Goal: Task Accomplishment & Management: Manage account settings

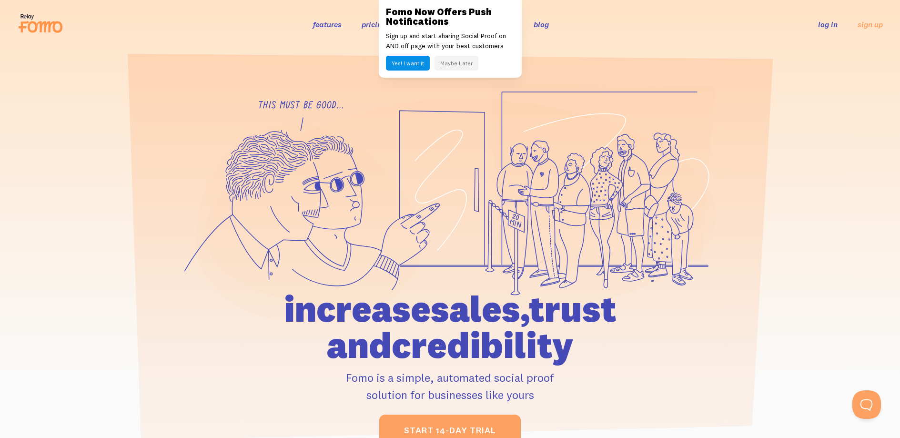
drag, startPoint x: 713, startPoint y: 14, endPoint x: 799, endPoint y: 20, distance: 85.9
click at [714, 14] on div "features pricing 106+ integrations reviews blog log in sign up log in sign up" at bounding box center [450, 24] width 866 height 26
click at [825, 26] on link "log in" at bounding box center [828, 25] width 20 height 10
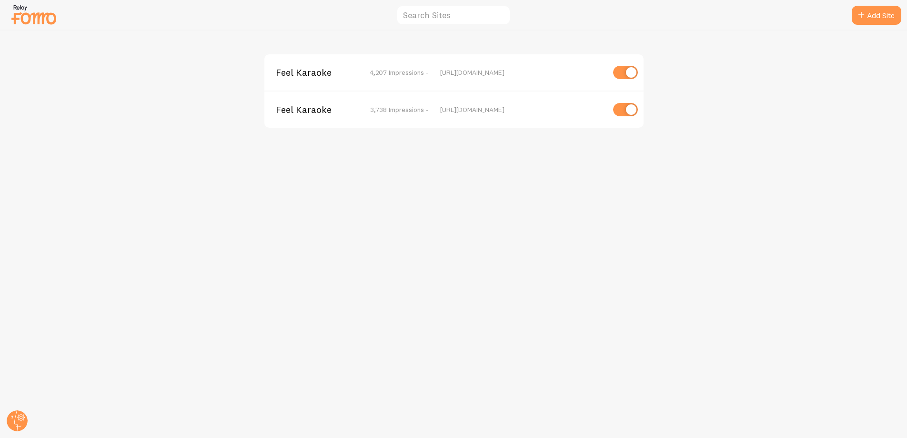
click at [176, 149] on div "Feel Karaoke 4,207 Impressions - [URL][DOMAIN_NAME] Feel Karaoke 3,738 Impressi…" at bounding box center [453, 233] width 907 height 407
click at [296, 113] on span "Feel Karaoke" at bounding box center [314, 109] width 77 height 9
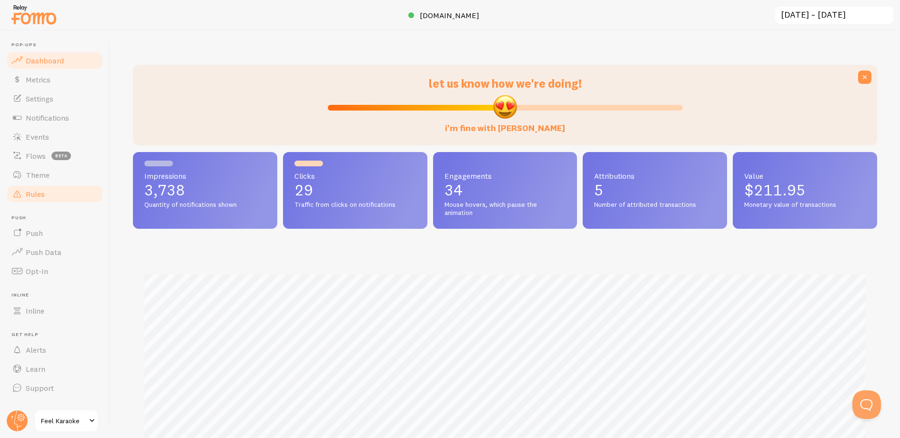
scroll to position [476231, 475745]
click at [29, 172] on span "Theme" at bounding box center [38, 175] width 24 height 10
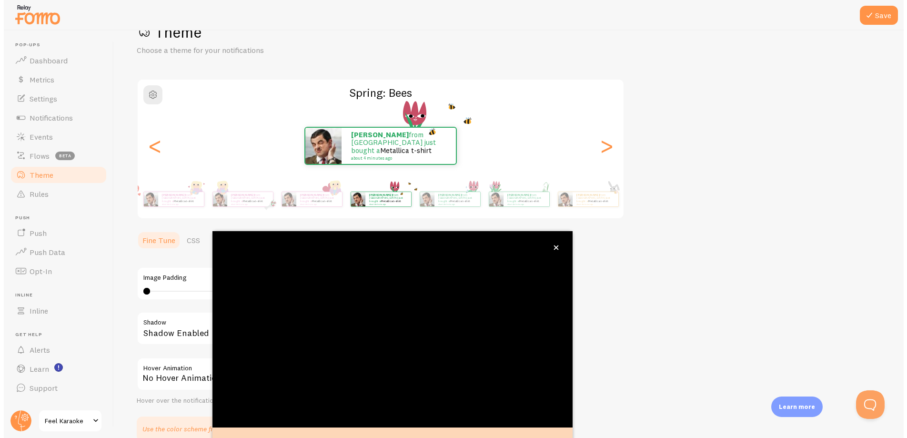
scroll to position [37, 0]
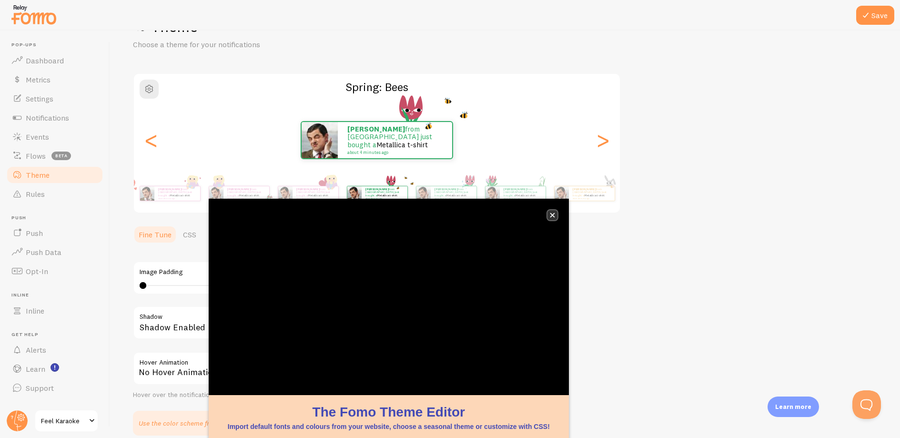
click at [554, 213] on icon "close," at bounding box center [552, 215] width 5 height 5
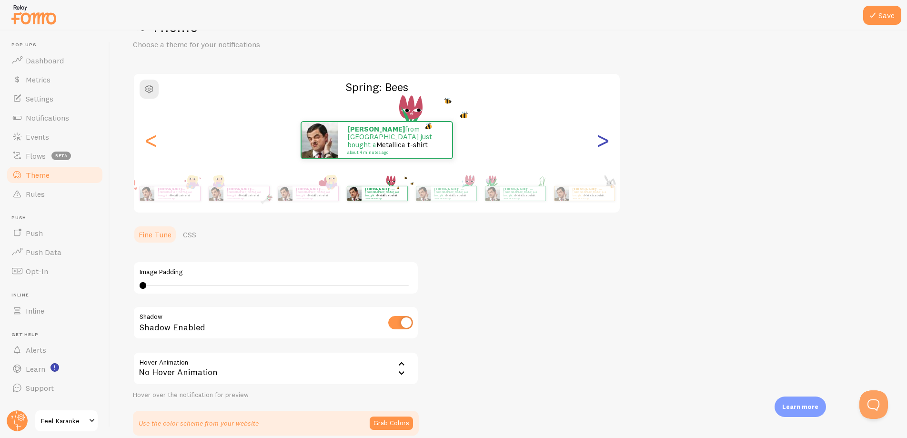
click at [608, 136] on div ">" at bounding box center [602, 140] width 11 height 69
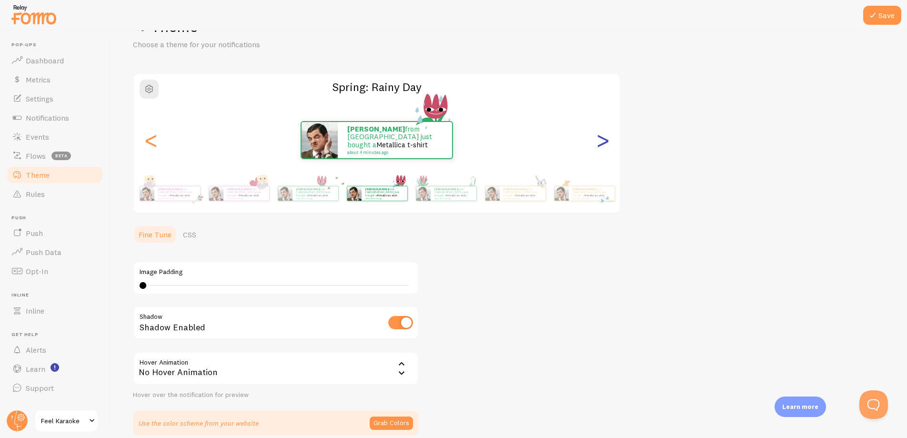
click at [608, 136] on div ">" at bounding box center [602, 140] width 11 height 69
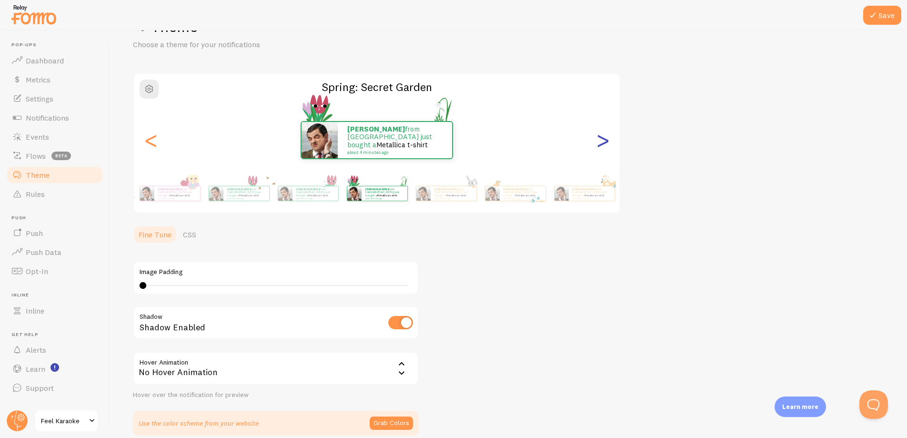
click at [608, 136] on div ">" at bounding box center [602, 140] width 11 height 69
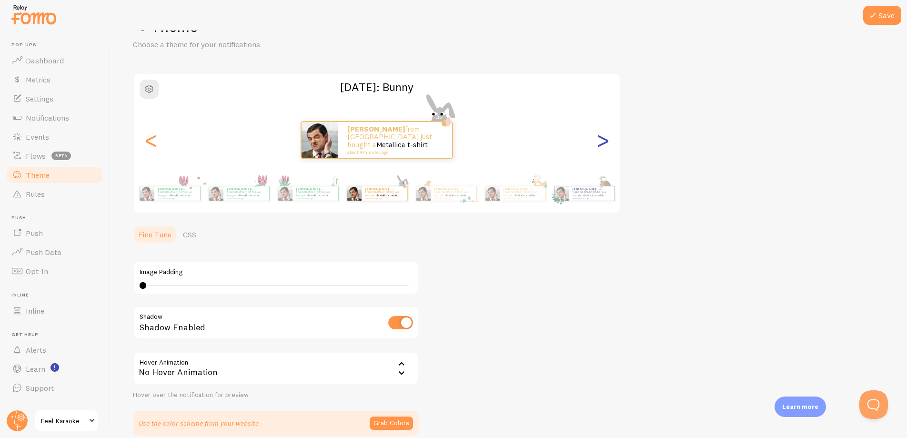
click at [608, 136] on div ">" at bounding box center [602, 140] width 11 height 69
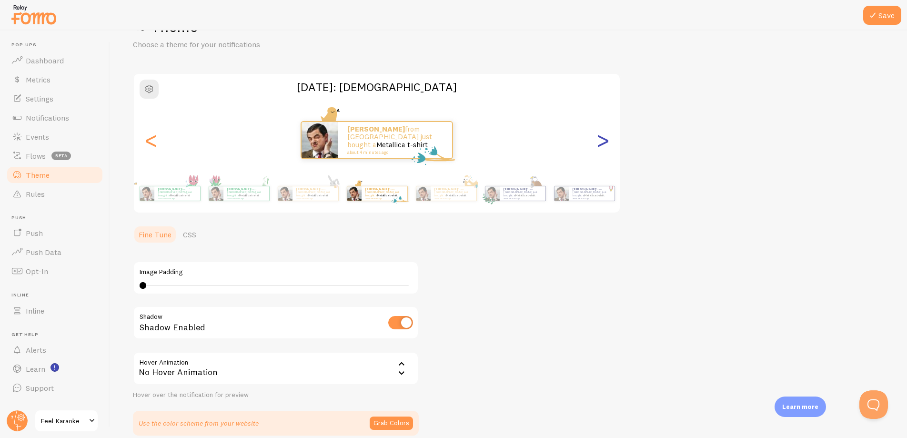
click at [608, 136] on div ">" at bounding box center [602, 140] width 11 height 69
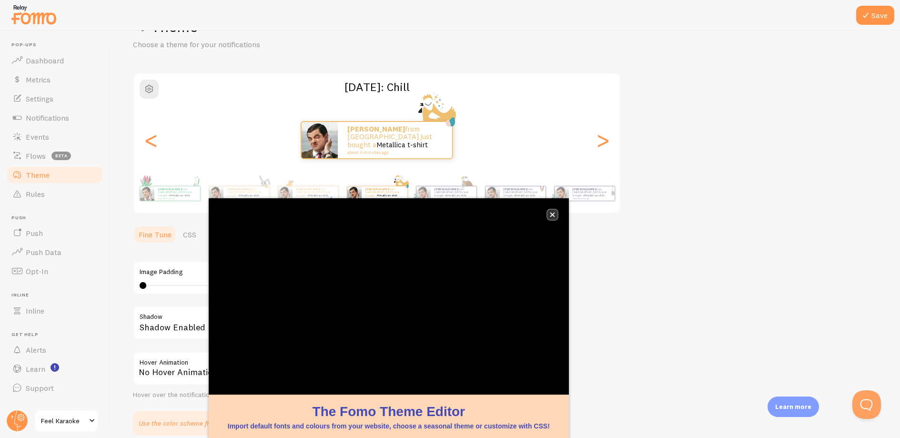
click at [553, 213] on icon "close," at bounding box center [552, 214] width 5 height 5
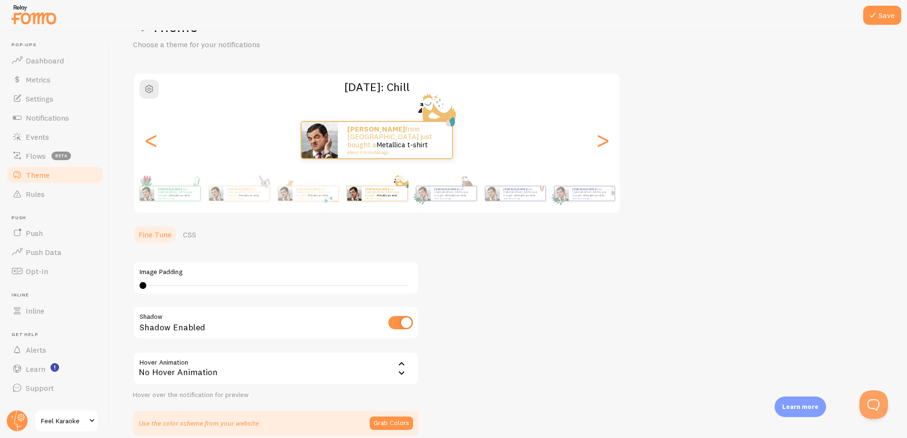
click at [401, 322] on input "checkbox" at bounding box center [400, 322] width 25 height 13
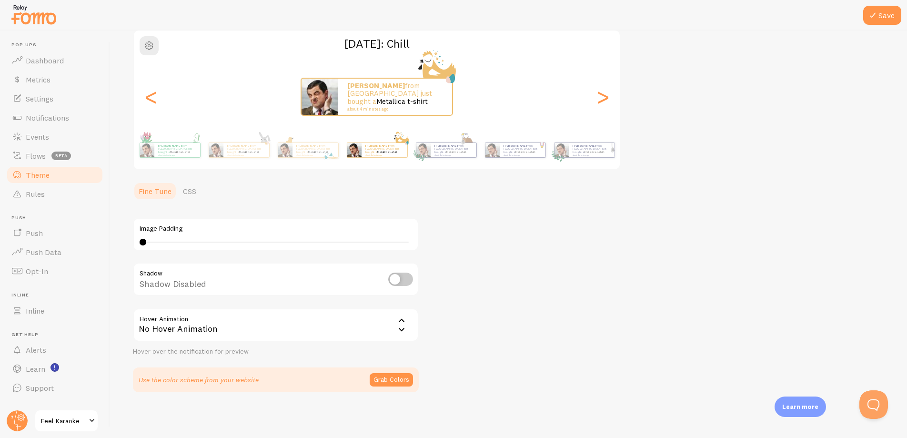
scroll to position [0, 0]
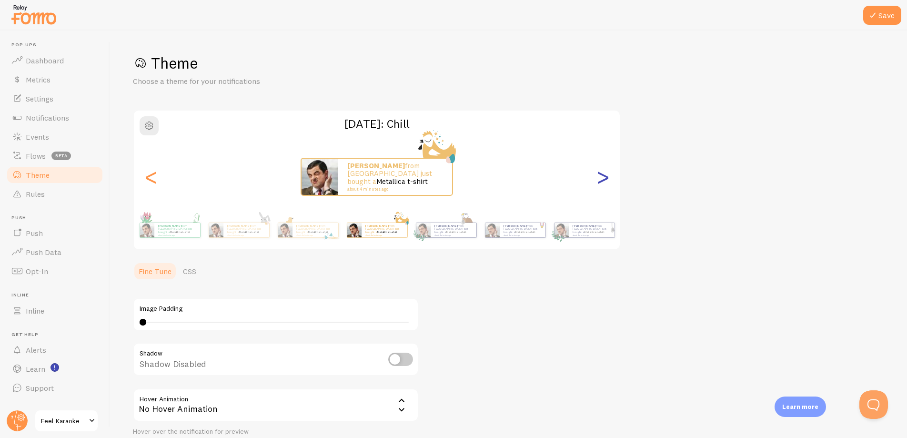
click at [606, 178] on div ">" at bounding box center [602, 176] width 11 height 69
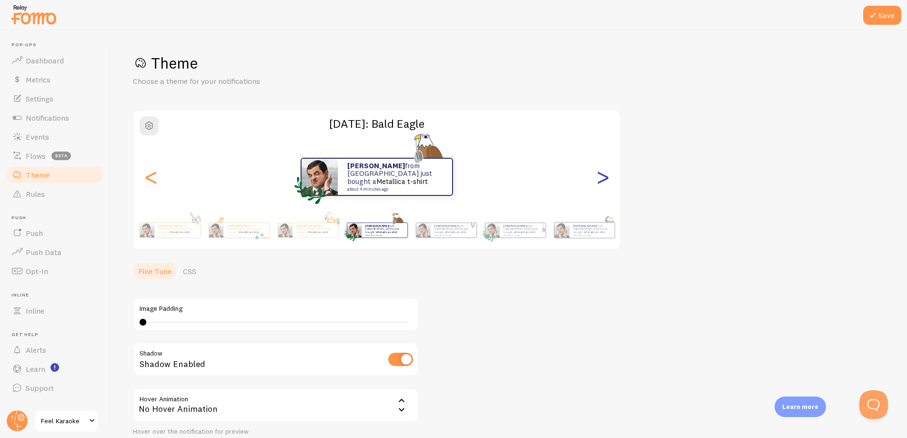
click at [601, 172] on div ">" at bounding box center [602, 176] width 11 height 69
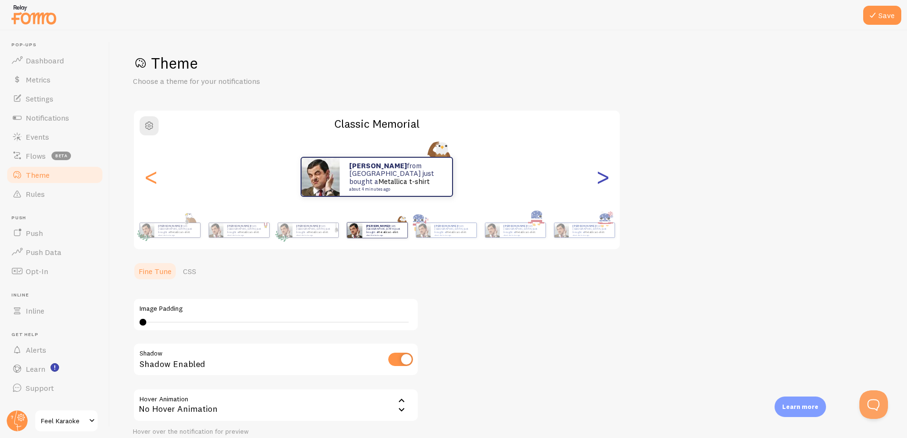
click at [601, 172] on div ">" at bounding box center [602, 176] width 11 height 69
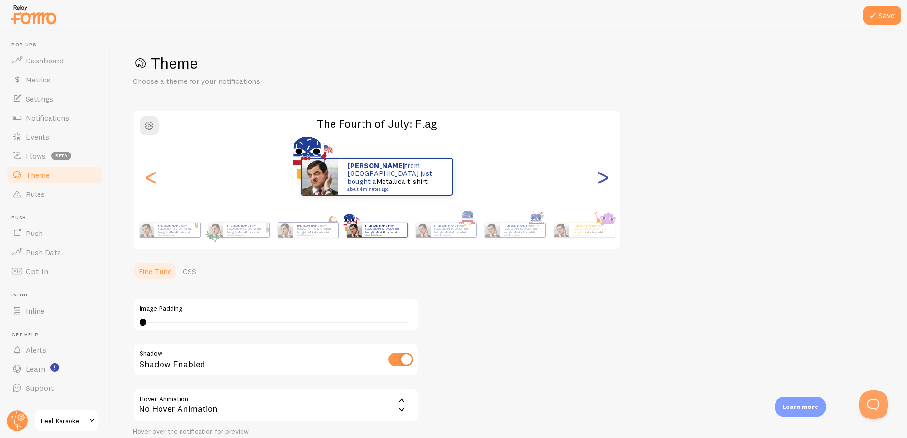
click at [601, 172] on div ">" at bounding box center [602, 176] width 11 height 69
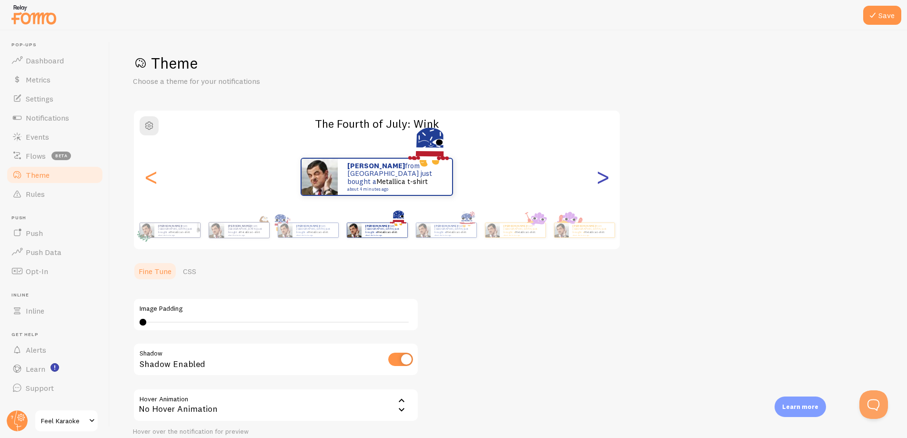
click at [601, 172] on div ">" at bounding box center [602, 176] width 11 height 69
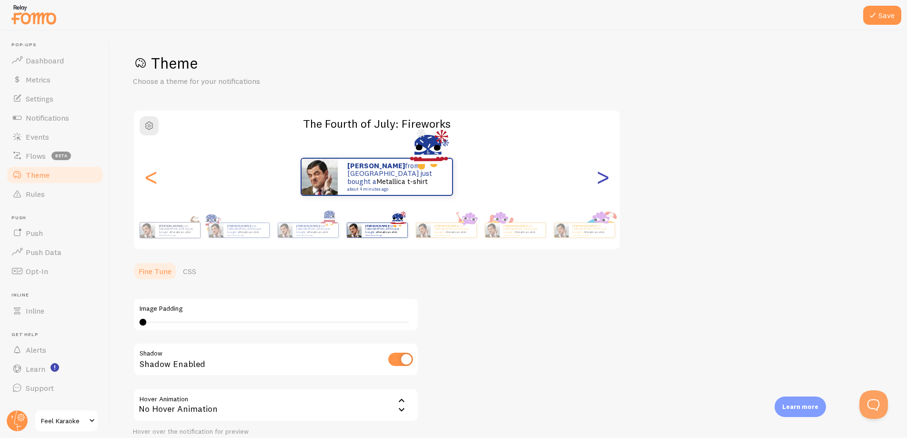
click at [601, 172] on div ">" at bounding box center [602, 176] width 11 height 69
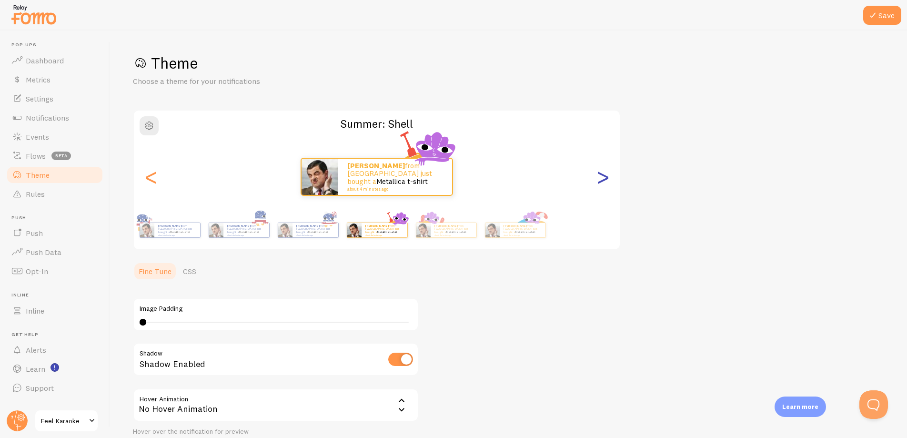
click at [601, 172] on div ">" at bounding box center [602, 176] width 11 height 69
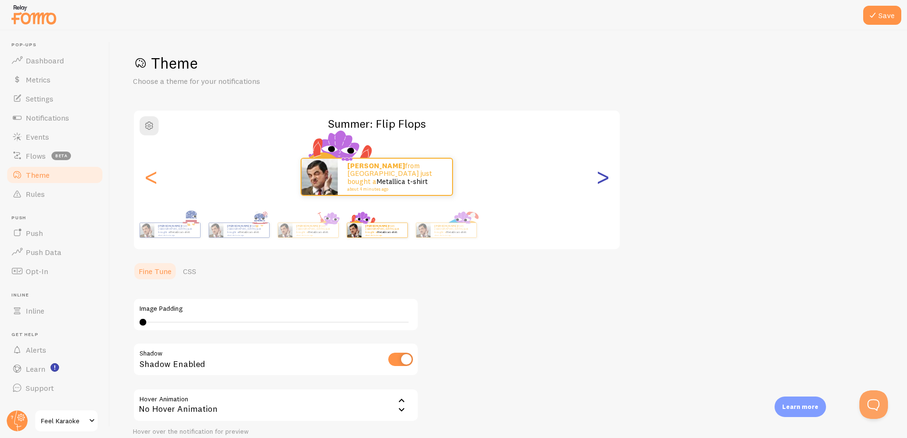
click at [601, 172] on div ">" at bounding box center [602, 176] width 11 height 69
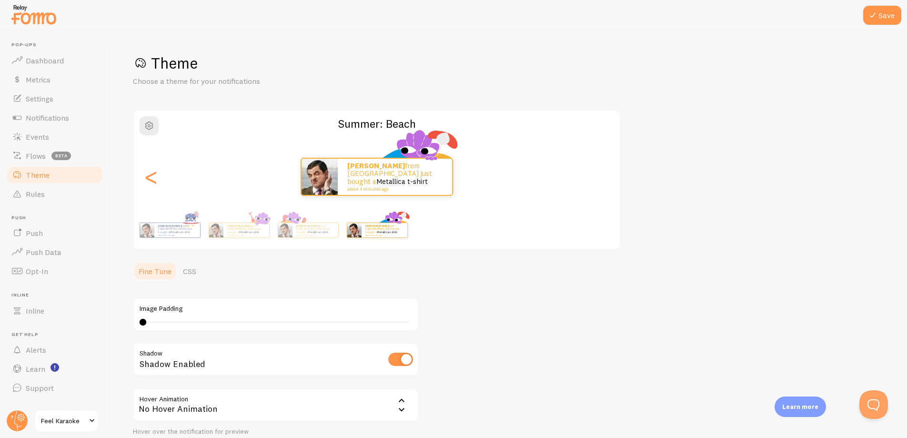
click at [601, 172] on div "[PERSON_NAME] from [GEOGRAPHIC_DATA] just bought a Metallica t-shirt about 4 mi…" at bounding box center [377, 177] width 486 height 38
click at [380, 234] on small "about 4 minutes ago" at bounding box center [383, 235] width 37 height 2
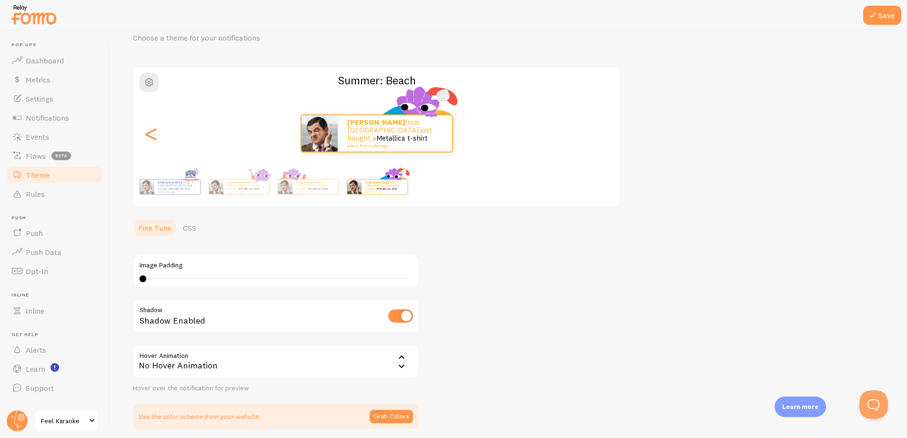
scroll to position [42, 0]
click at [152, 138] on div "<" at bounding box center [150, 134] width 11 height 69
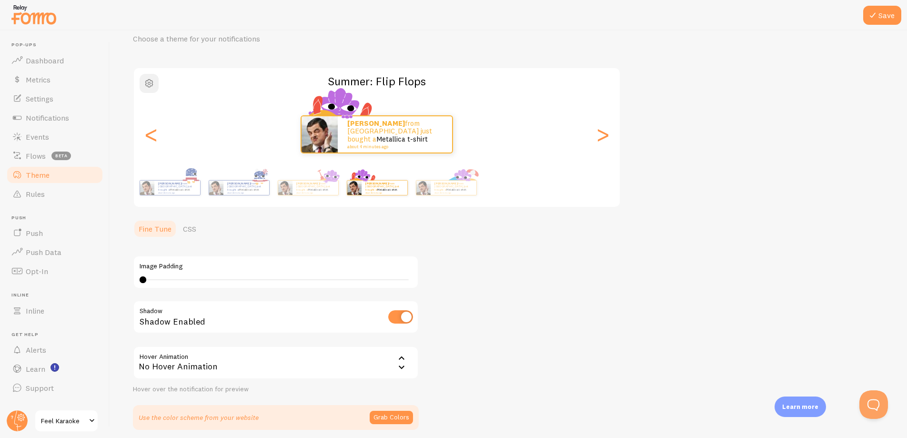
click at [148, 89] on button "button" at bounding box center [149, 83] width 19 height 19
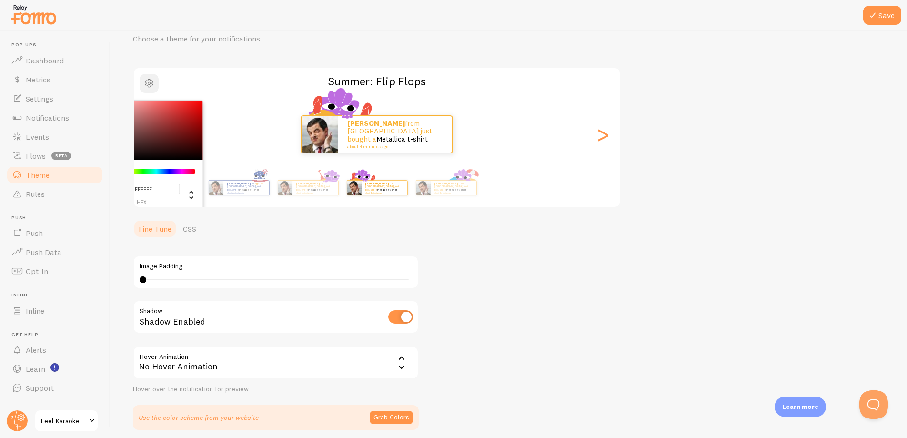
click at [148, 82] on span "button" at bounding box center [148, 83] width 11 height 11
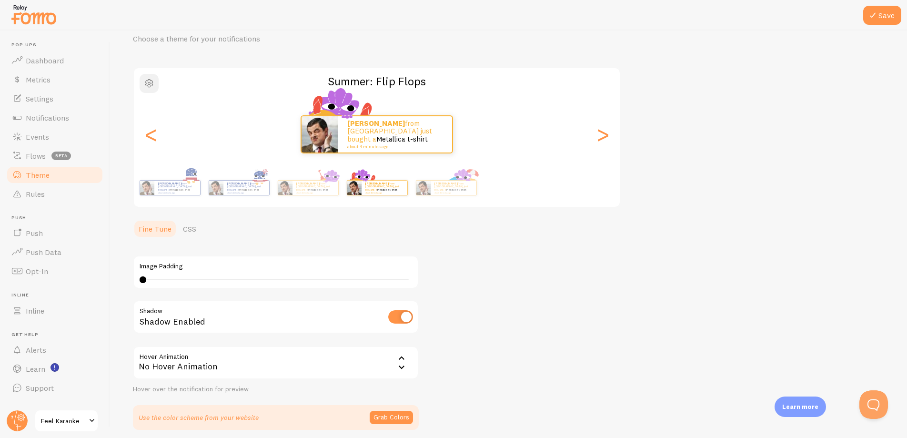
click at [148, 82] on span "button" at bounding box center [148, 83] width 11 height 11
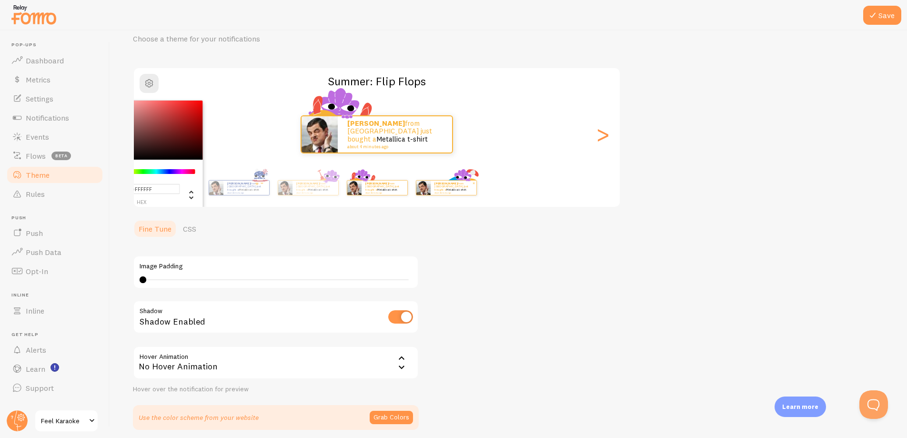
click at [455, 188] on link "Metallica t-shirt" at bounding box center [456, 190] width 20 height 4
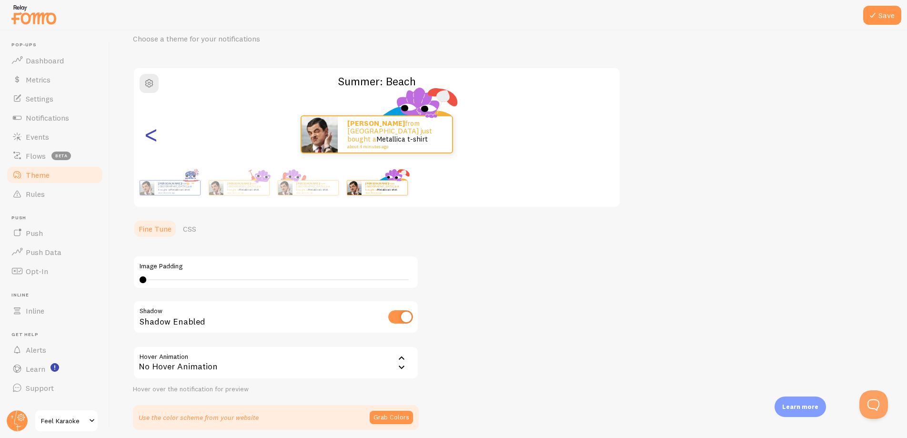
click at [152, 139] on div "<" at bounding box center [150, 134] width 11 height 69
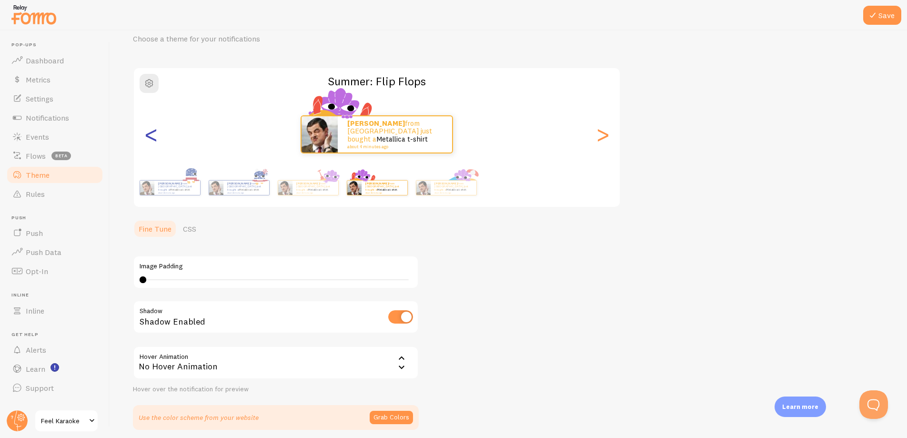
click at [152, 139] on div "<" at bounding box center [150, 134] width 11 height 69
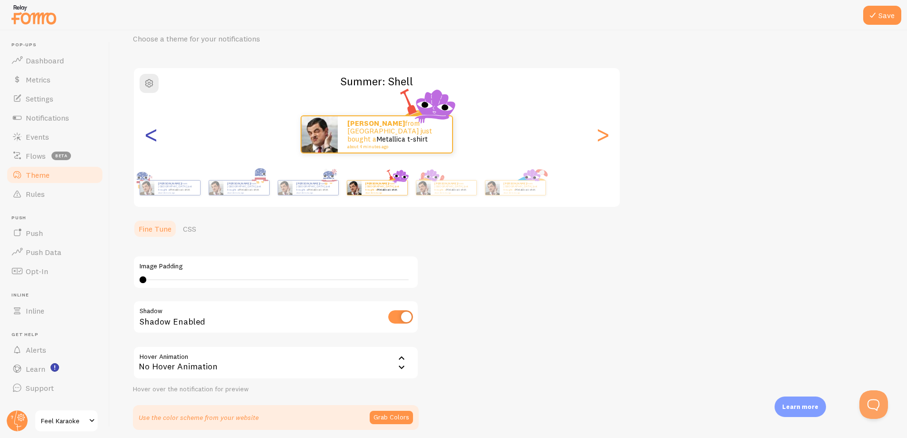
click at [152, 139] on div "<" at bounding box center [150, 134] width 11 height 69
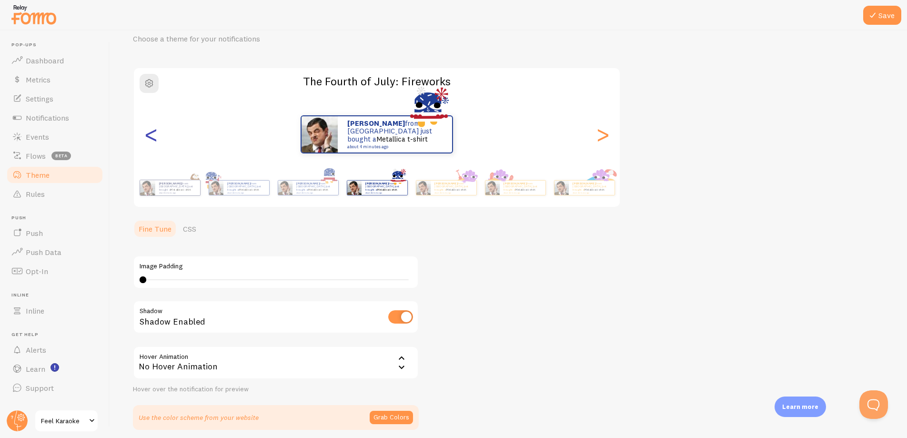
click at [152, 139] on div "<" at bounding box center [150, 134] width 11 height 69
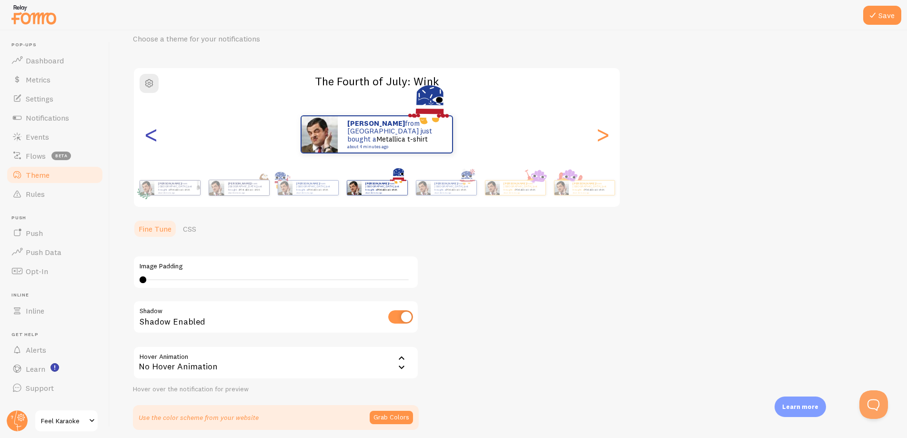
click at [152, 139] on div "<" at bounding box center [150, 134] width 11 height 69
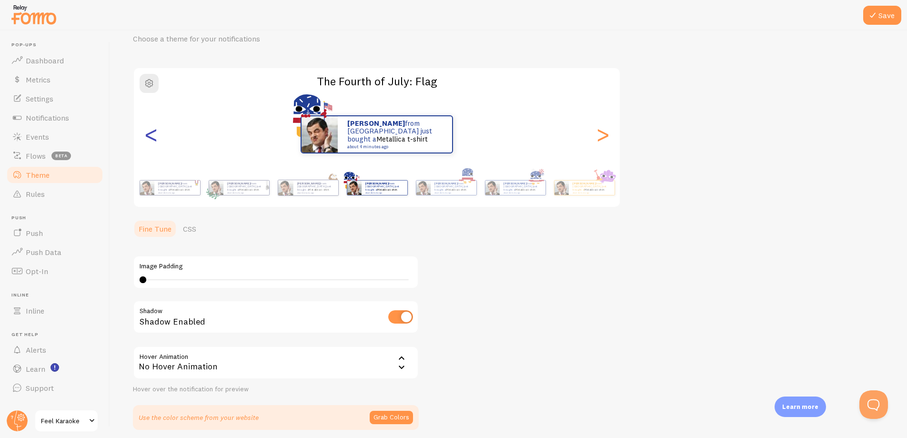
click at [152, 139] on div "<" at bounding box center [150, 134] width 11 height 69
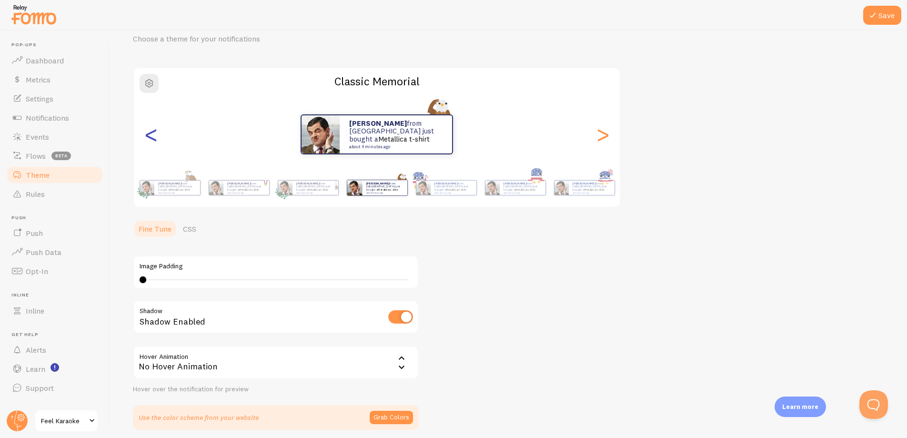
click at [149, 131] on div "<" at bounding box center [150, 134] width 11 height 69
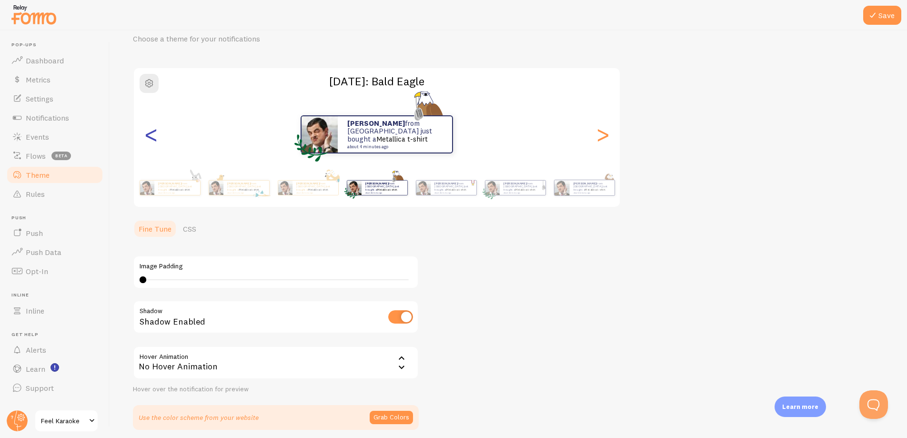
click at [149, 131] on div "<" at bounding box center [150, 134] width 11 height 69
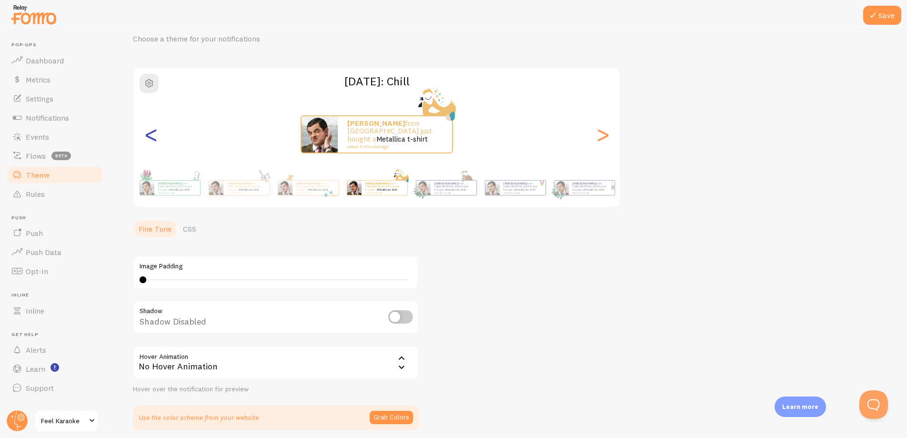
click at [149, 131] on div "<" at bounding box center [150, 134] width 11 height 69
checkbox input "true"
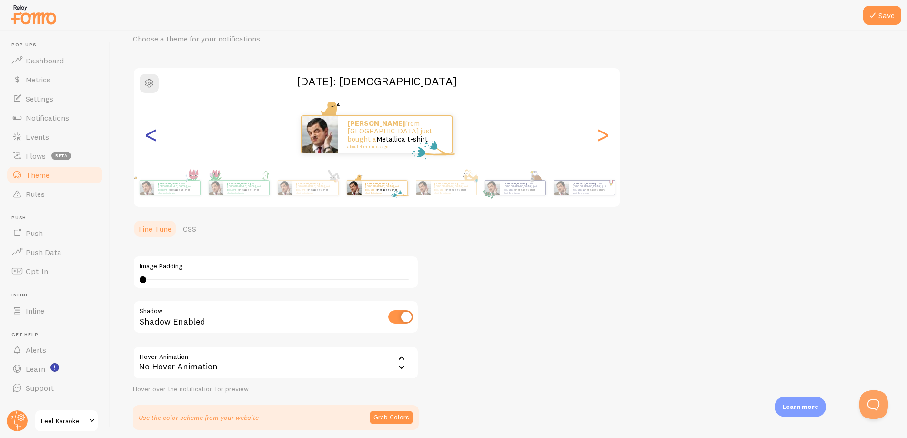
click at [149, 131] on div "<" at bounding box center [150, 134] width 11 height 69
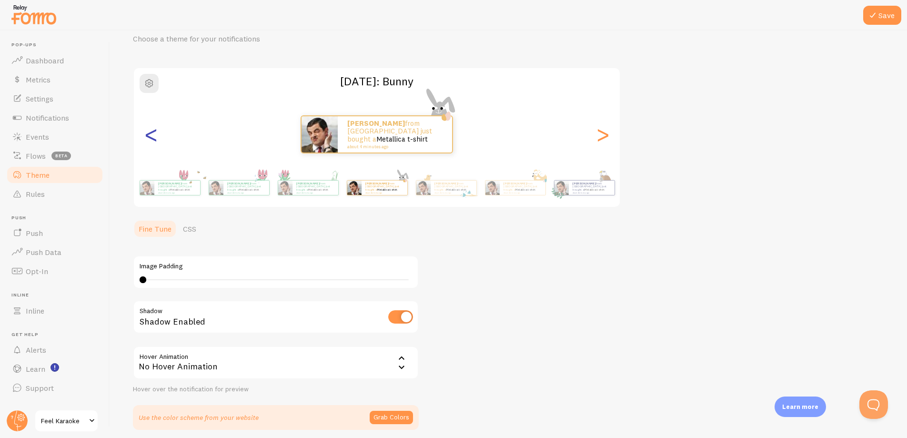
click at [149, 131] on div "<" at bounding box center [150, 134] width 11 height 69
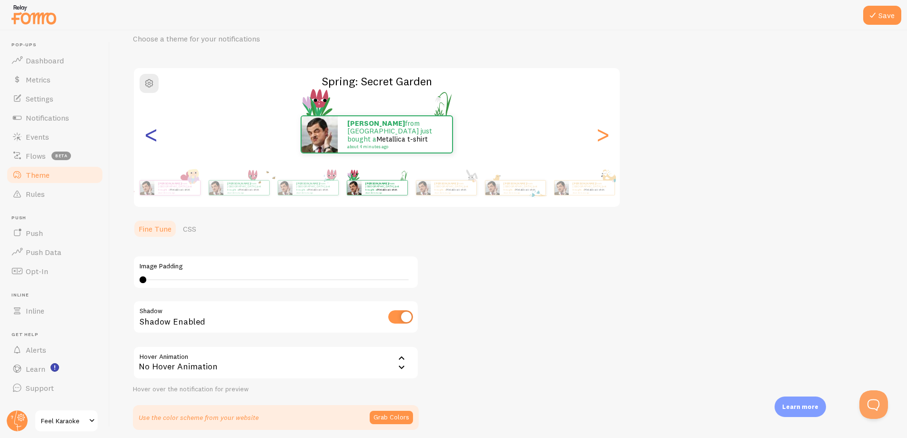
click at [149, 131] on div "<" at bounding box center [150, 134] width 11 height 69
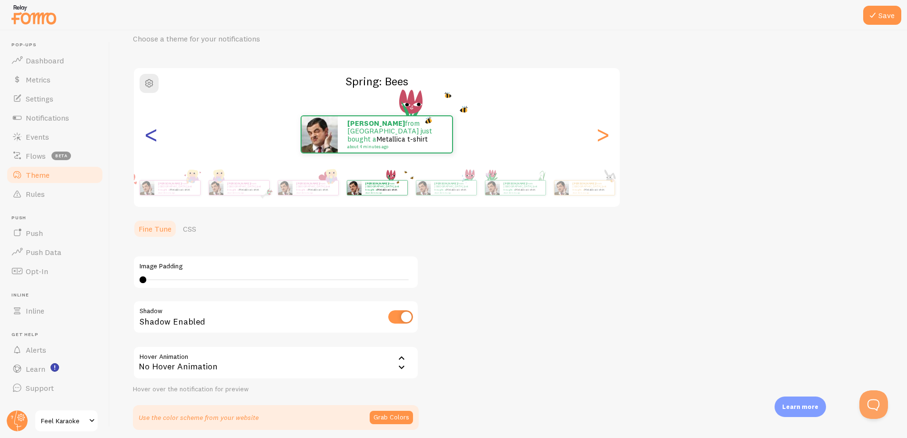
click at [149, 131] on div "<" at bounding box center [150, 134] width 11 height 69
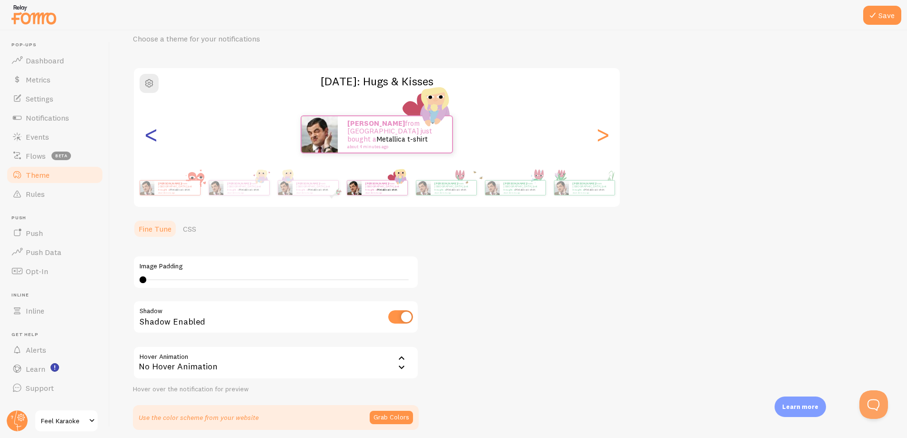
click at [149, 131] on div "<" at bounding box center [150, 134] width 11 height 69
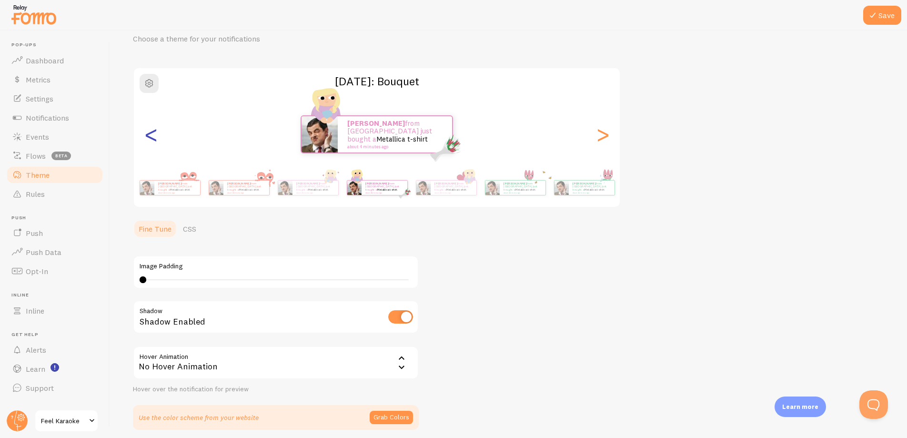
click at [149, 131] on div "<" at bounding box center [150, 134] width 11 height 69
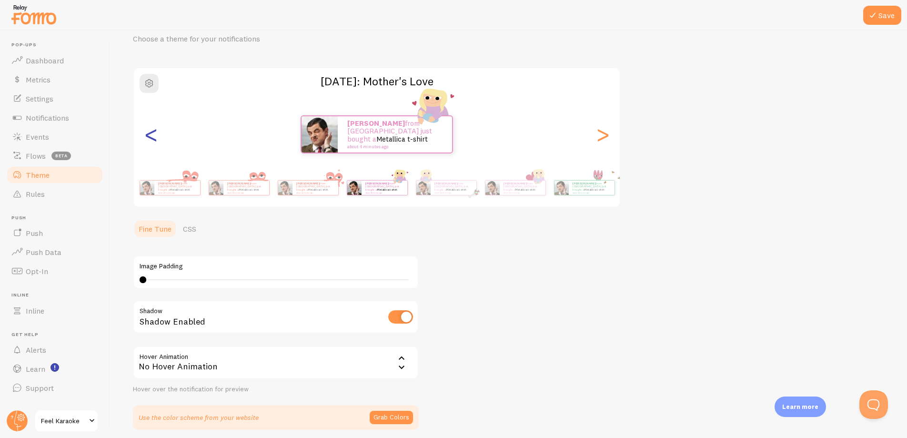
click at [149, 131] on div "<" at bounding box center [150, 134] width 11 height 69
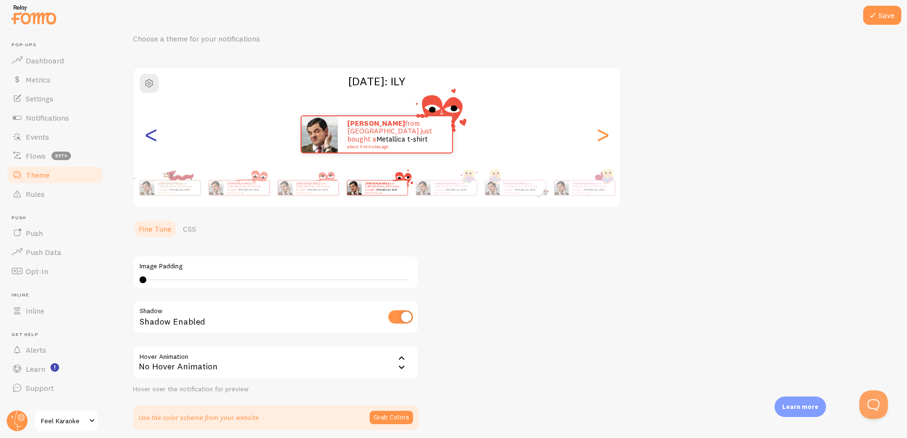
click at [149, 131] on div "<" at bounding box center [150, 134] width 11 height 69
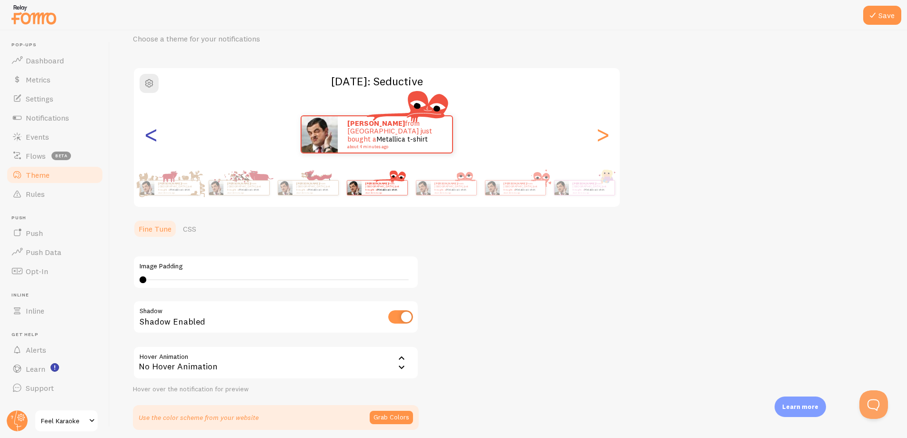
click at [149, 131] on div "<" at bounding box center [150, 134] width 11 height 69
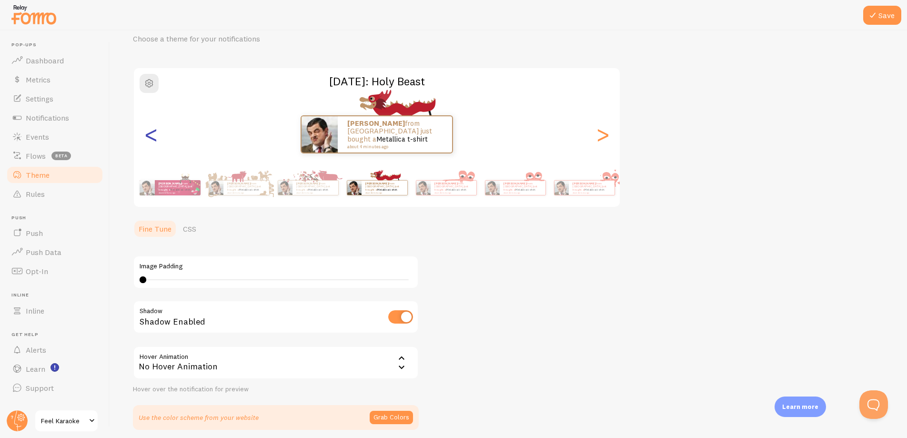
click at [149, 131] on div "<" at bounding box center [150, 134] width 11 height 69
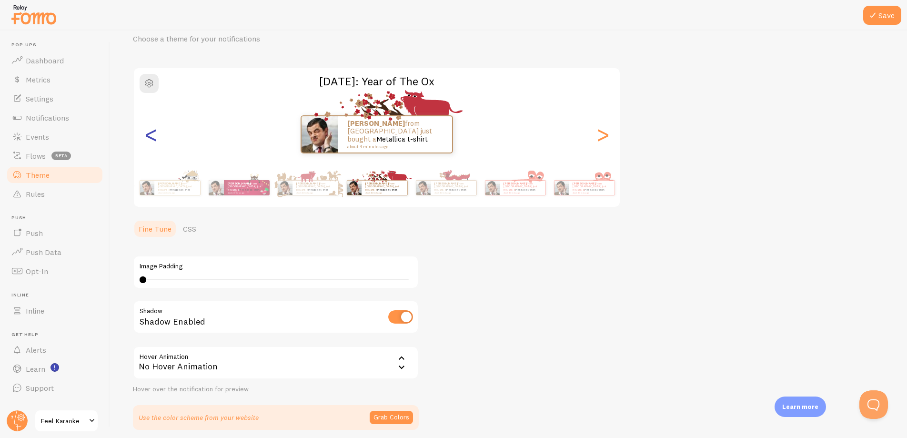
click at [149, 131] on div "<" at bounding box center [150, 134] width 11 height 69
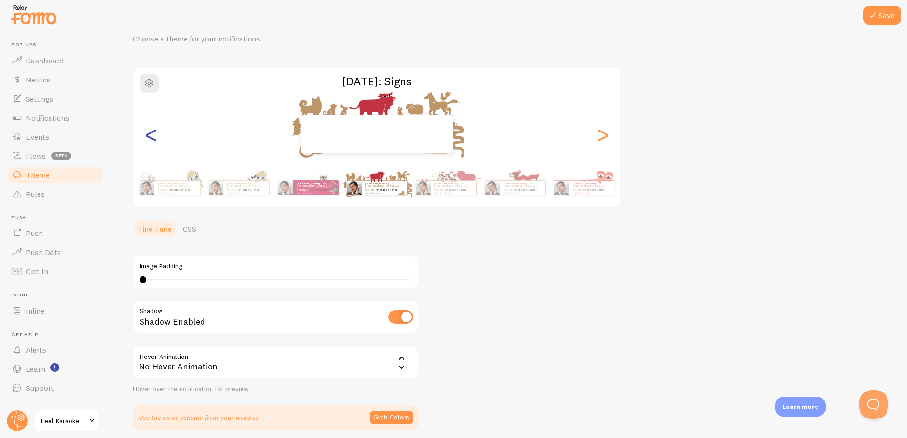
click at [149, 131] on div "<" at bounding box center [150, 134] width 11 height 69
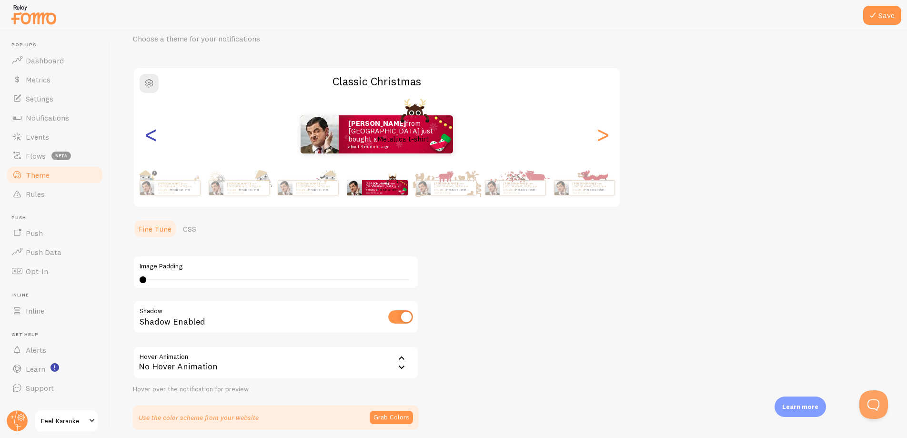
click at [149, 131] on div "<" at bounding box center [150, 134] width 11 height 69
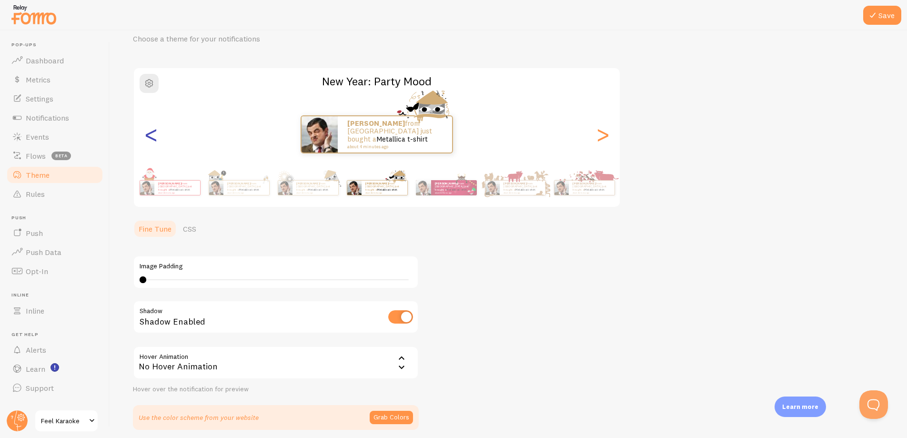
click at [149, 131] on div "<" at bounding box center [150, 134] width 11 height 69
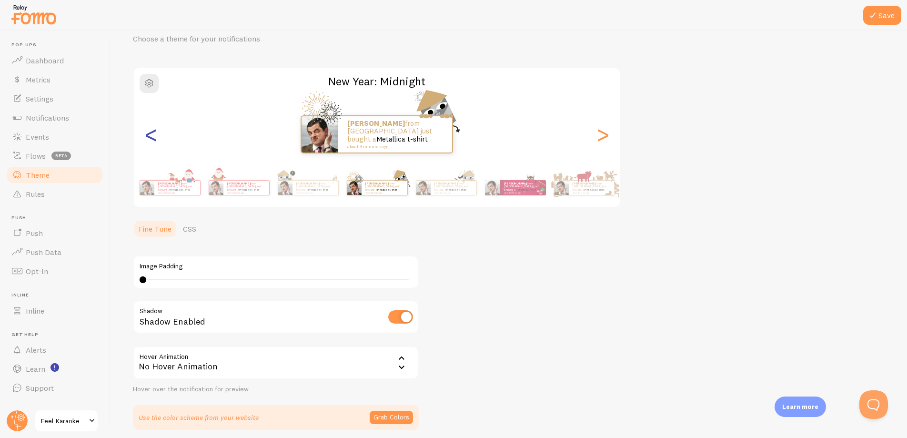
click at [149, 131] on div "<" at bounding box center [150, 134] width 11 height 69
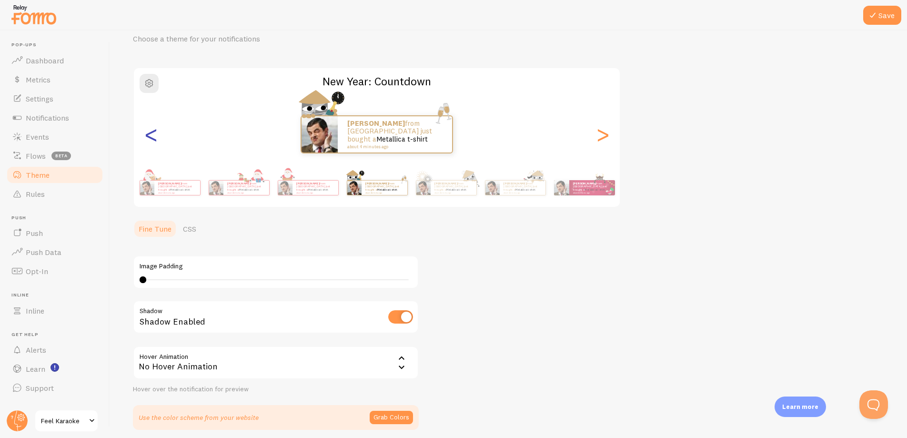
click at [149, 131] on div "<" at bounding box center [150, 134] width 11 height 69
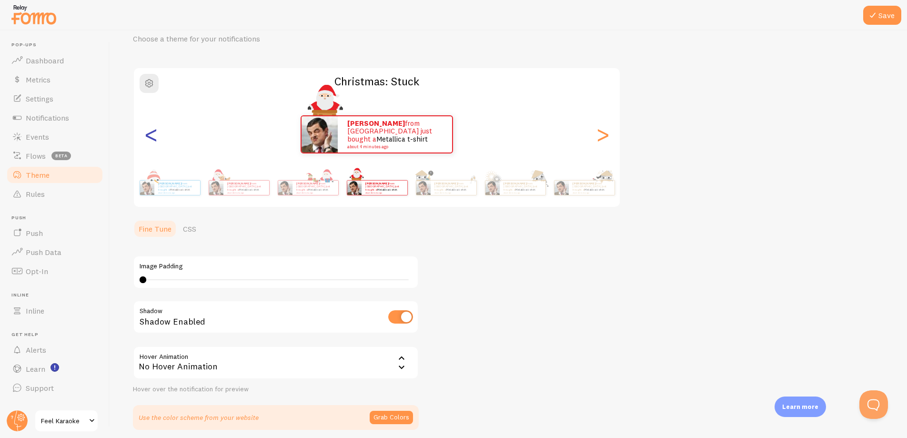
click at [149, 131] on div "<" at bounding box center [150, 134] width 11 height 69
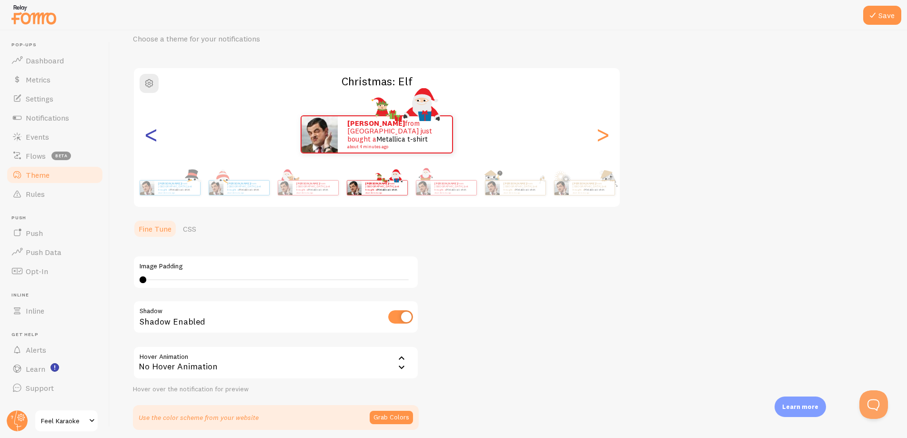
click at [149, 131] on div "<" at bounding box center [150, 134] width 11 height 69
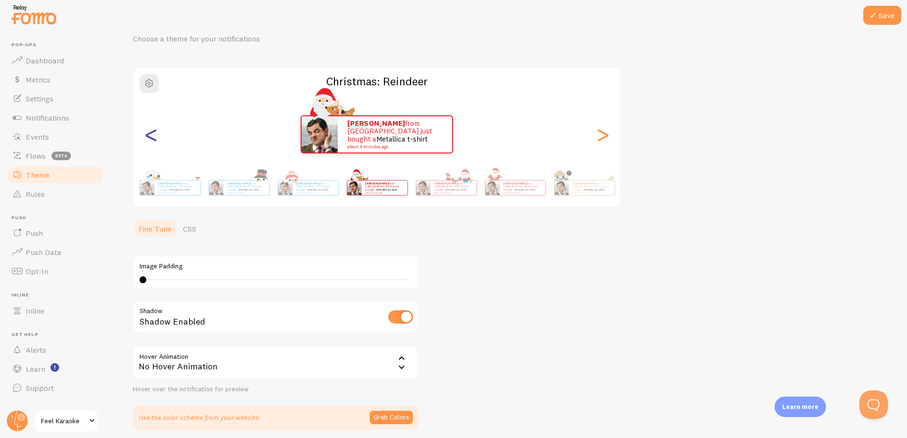
click at [149, 131] on div "<" at bounding box center [150, 134] width 11 height 69
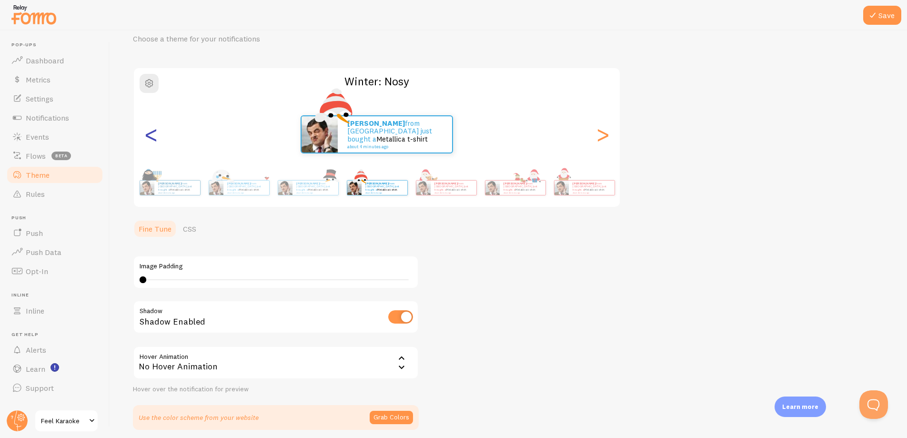
click at [149, 131] on div "<" at bounding box center [150, 134] width 11 height 69
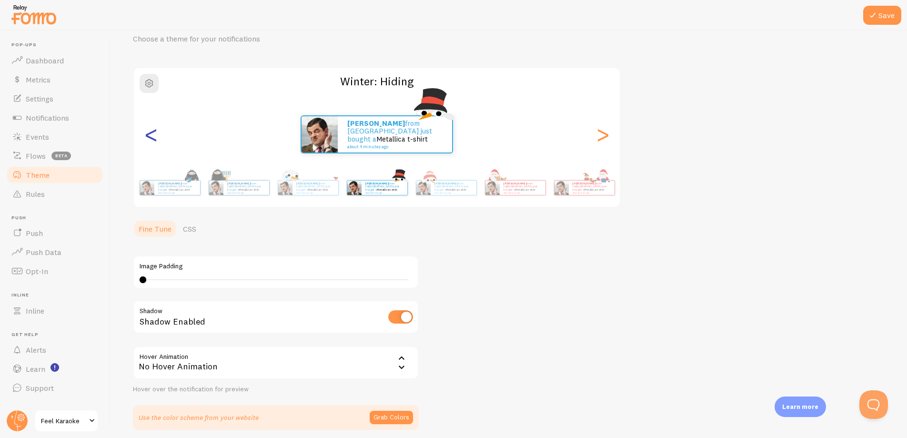
click at [149, 131] on div "<" at bounding box center [150, 134] width 11 height 69
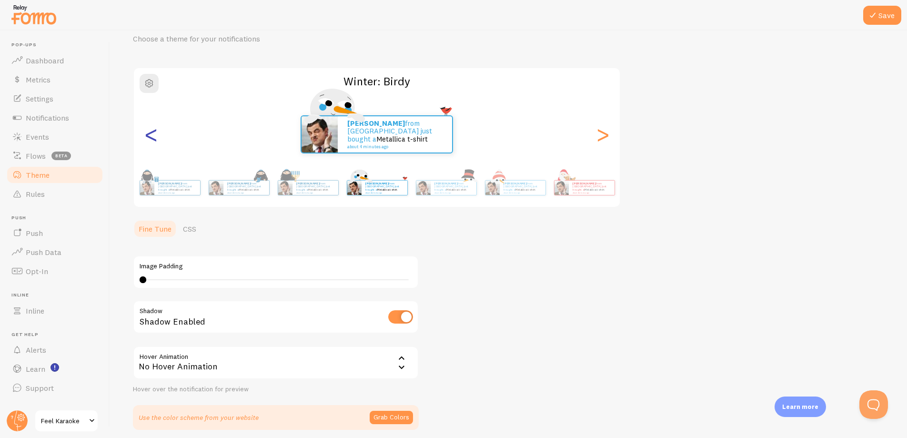
click at [149, 131] on div "<" at bounding box center [150, 134] width 11 height 69
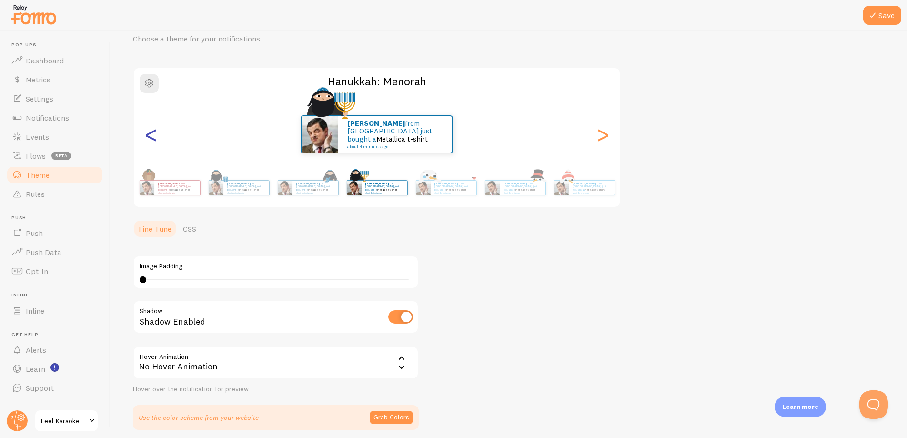
click at [149, 131] on div "<" at bounding box center [150, 134] width 11 height 69
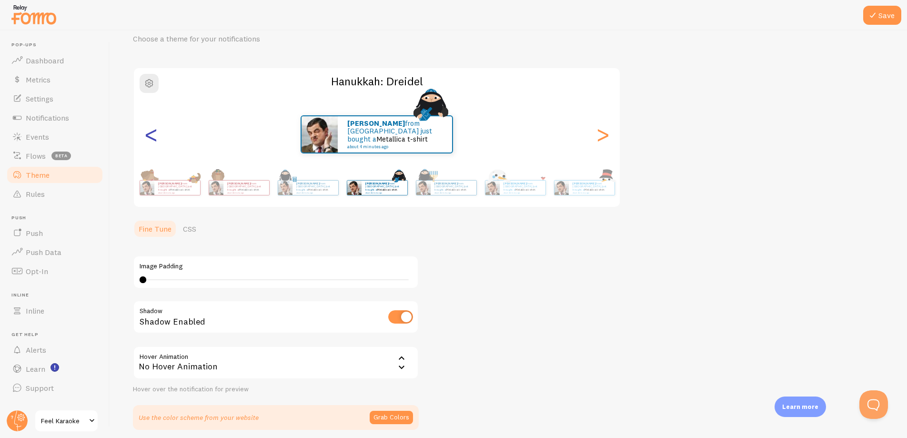
click at [149, 131] on div "<" at bounding box center [150, 134] width 11 height 69
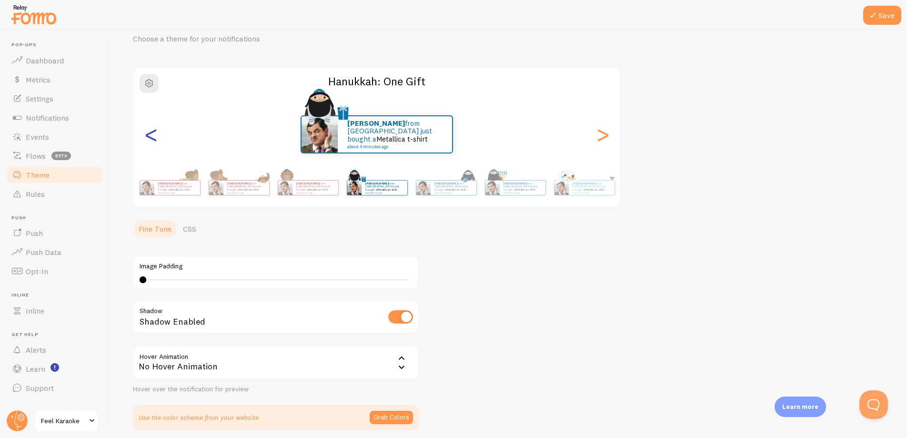
click at [149, 131] on div "<" at bounding box center [150, 134] width 11 height 69
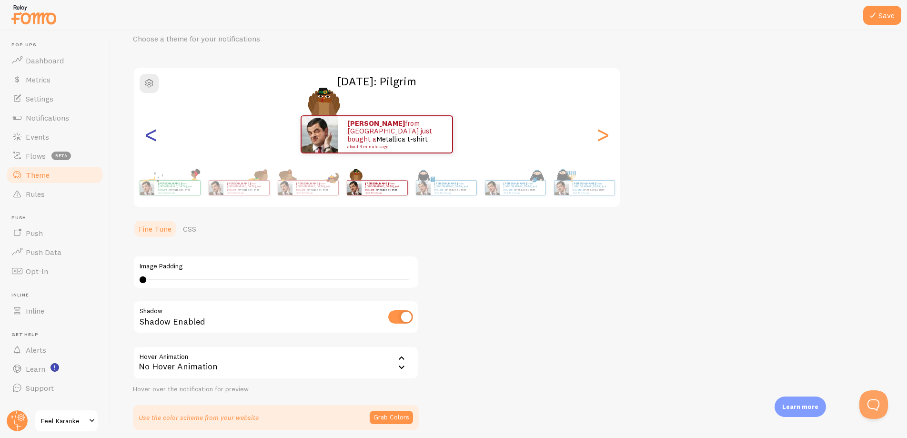
click at [149, 131] on div "<" at bounding box center [150, 134] width 11 height 69
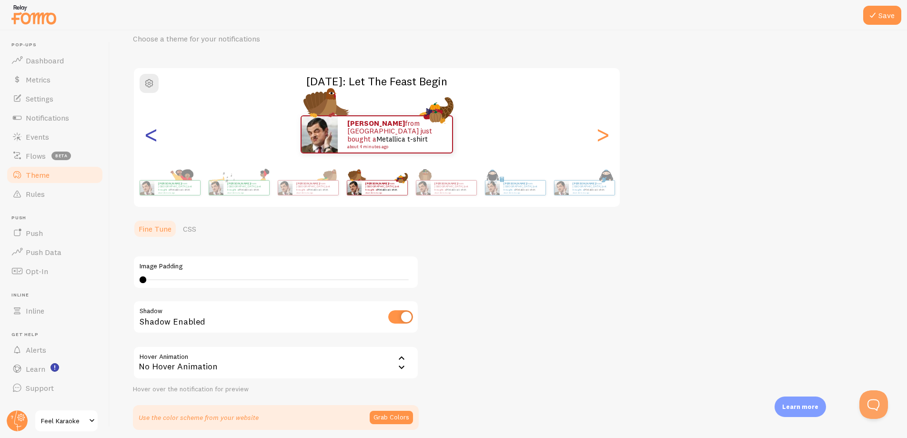
click at [149, 131] on div "<" at bounding box center [150, 134] width 11 height 69
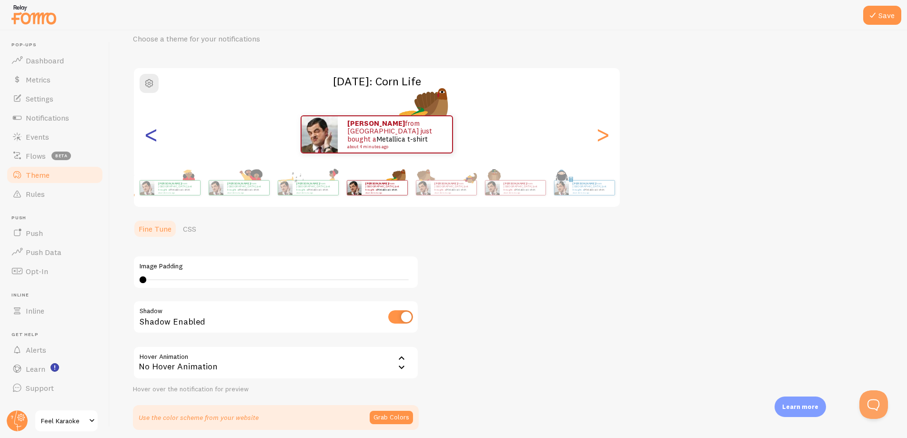
click at [149, 131] on div "<" at bounding box center [150, 134] width 11 height 69
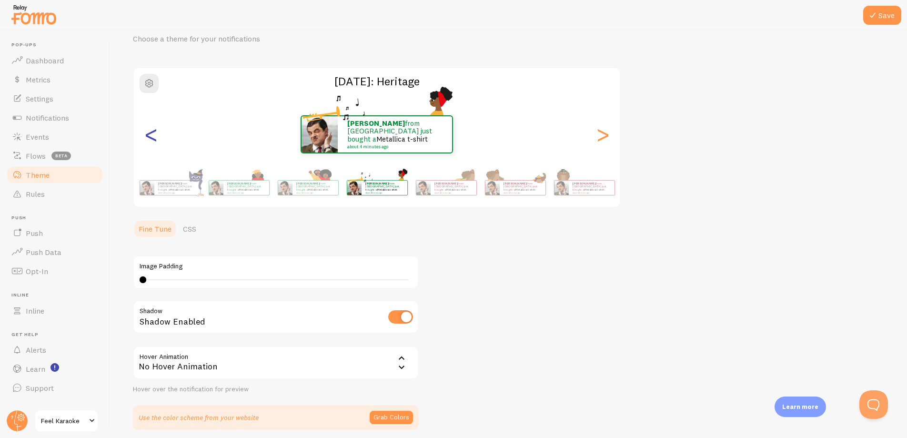
click at [149, 131] on div "<" at bounding box center [150, 134] width 11 height 69
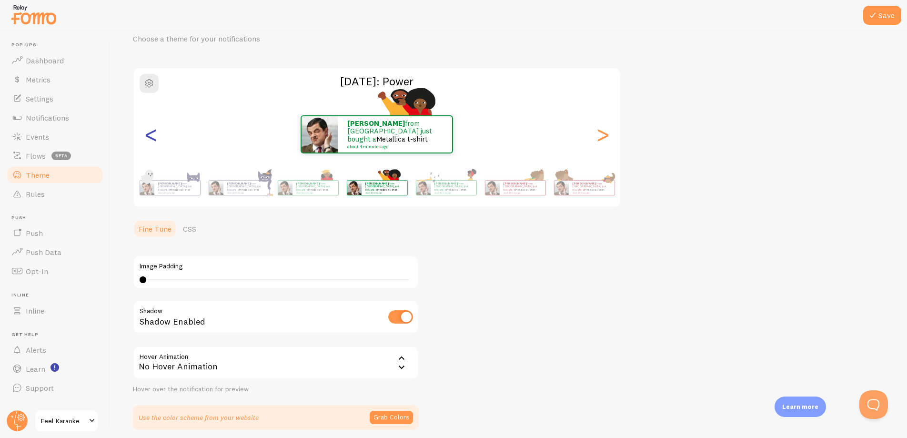
click at [149, 131] on div "<" at bounding box center [150, 134] width 11 height 69
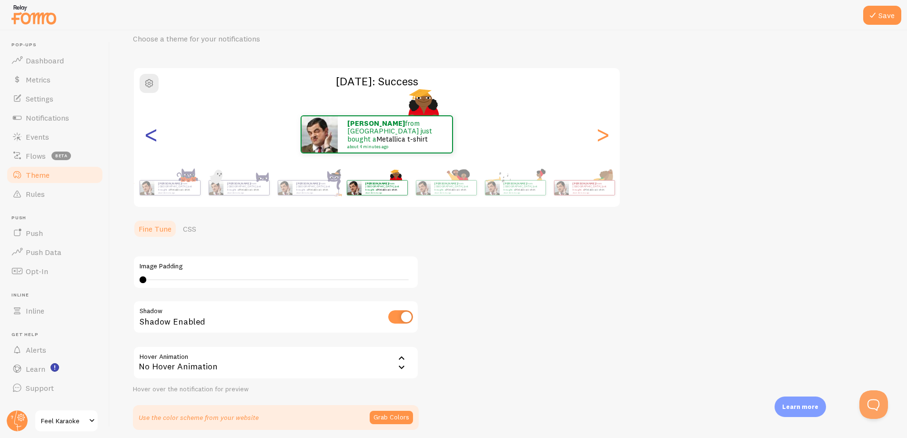
click at [149, 131] on div "<" at bounding box center [150, 134] width 11 height 69
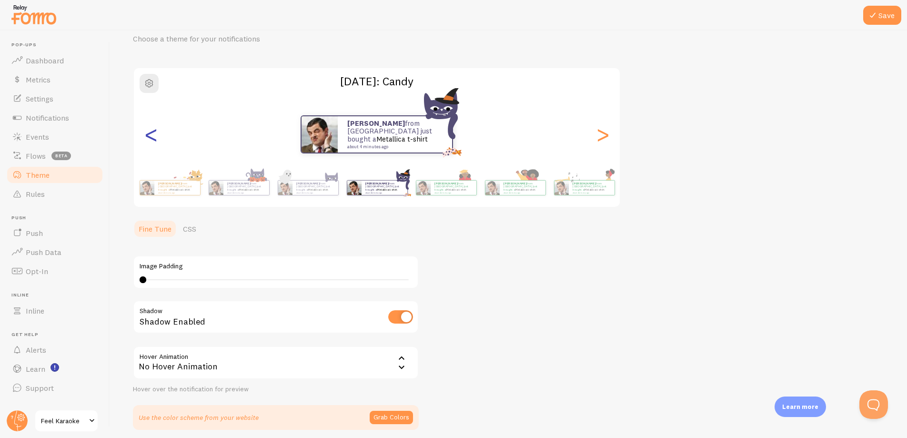
click at [149, 131] on div "<" at bounding box center [150, 134] width 11 height 69
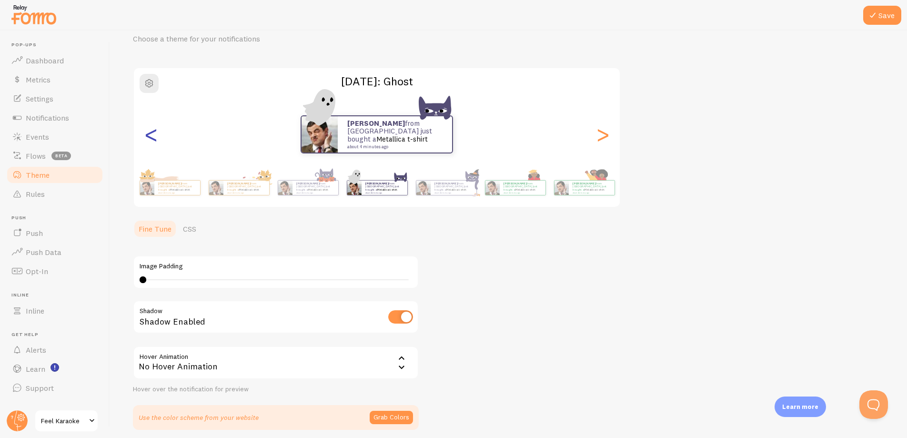
click at [149, 131] on div "<" at bounding box center [150, 134] width 11 height 69
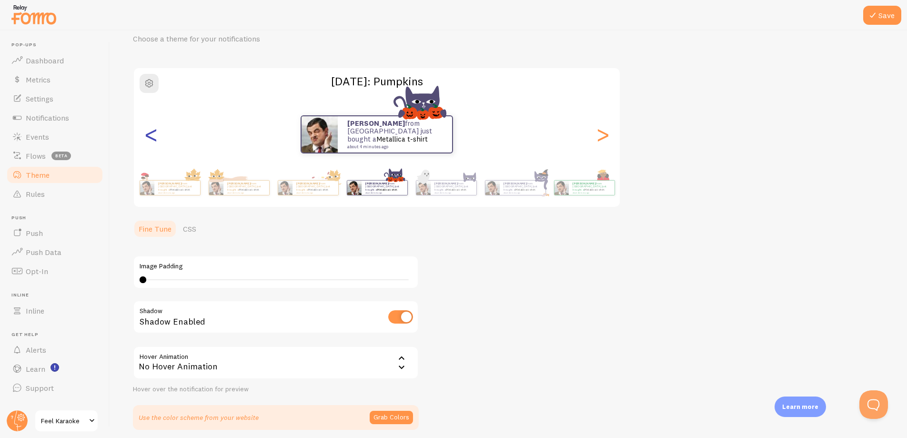
click at [149, 131] on div "<" at bounding box center [150, 134] width 11 height 69
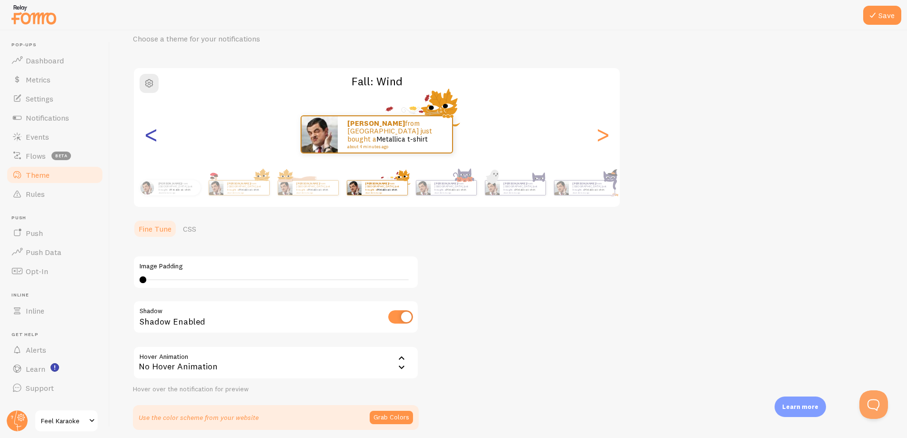
click at [149, 131] on div "<" at bounding box center [150, 134] width 11 height 69
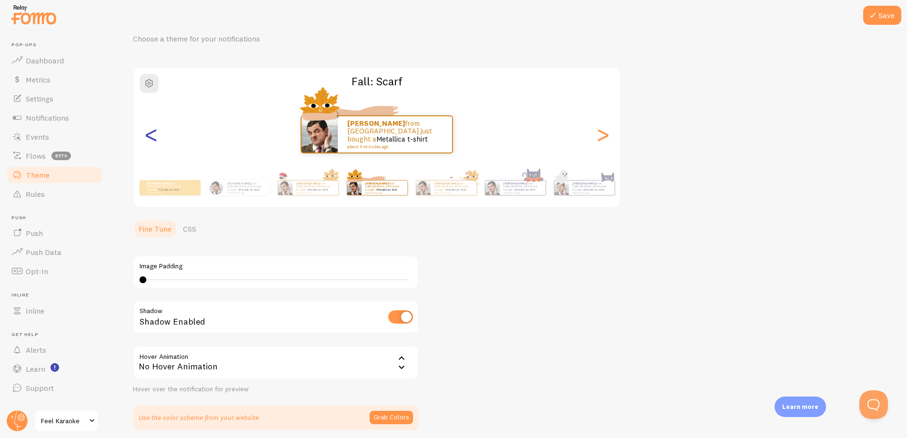
click at [149, 131] on div "<" at bounding box center [150, 134] width 11 height 69
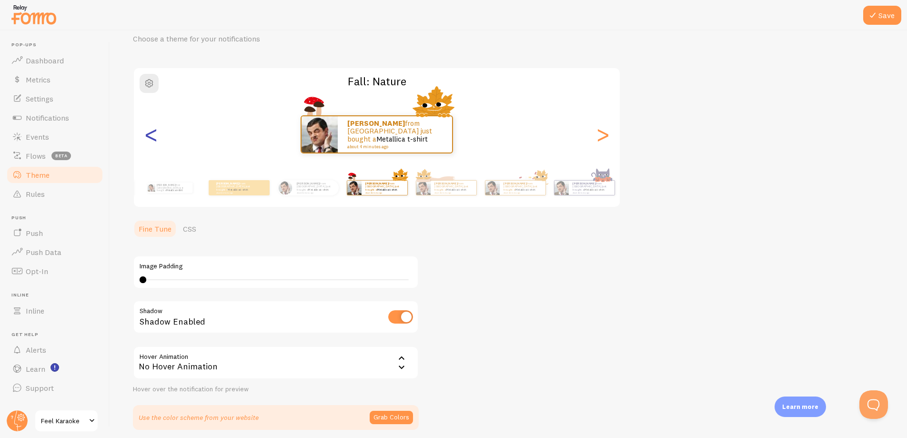
click at [149, 131] on div "<" at bounding box center [150, 134] width 11 height 69
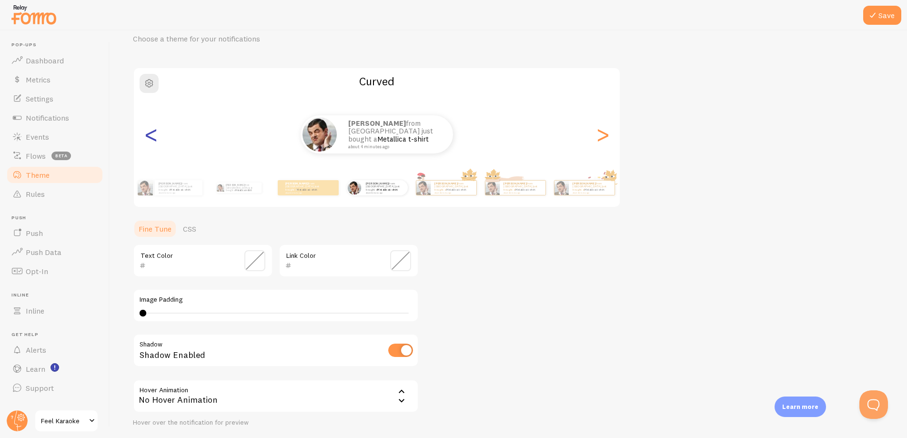
click at [149, 131] on div "<" at bounding box center [150, 134] width 11 height 69
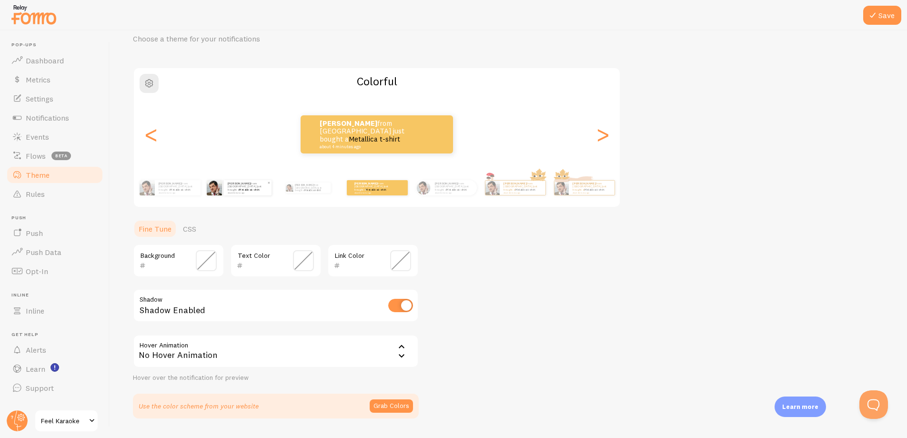
click at [241, 192] on small "about 4 minutes ago" at bounding box center [247, 193] width 39 height 2
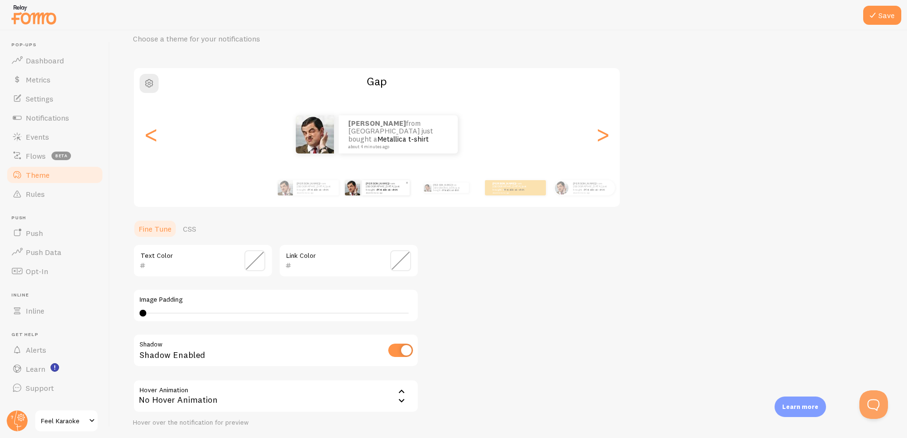
click at [370, 192] on div "[PERSON_NAME] from [GEOGRAPHIC_DATA] just bought a Metallica t-shirt about 4 mi…" at bounding box center [386, 187] width 48 height 15
click at [299, 192] on small "about 4 minutes ago" at bounding box center [315, 193] width 37 height 2
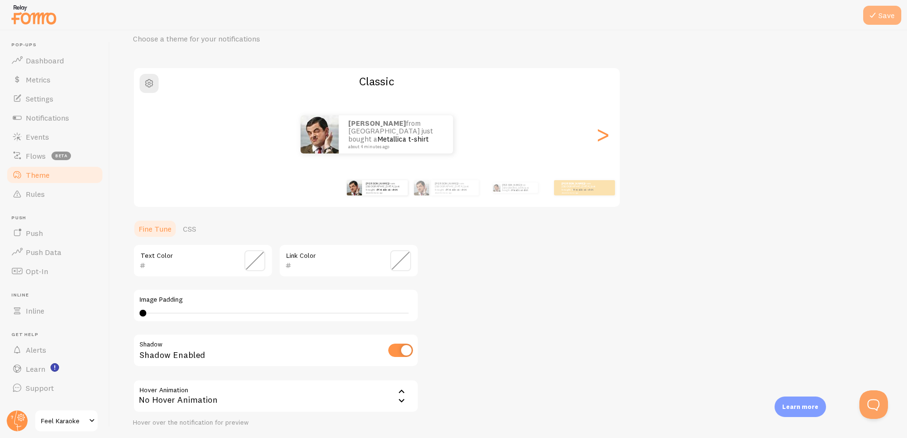
click at [880, 19] on button "Save" at bounding box center [882, 15] width 38 height 19
click at [585, 290] on div "Theme Choose a theme for your notifications Classic [PERSON_NAME] from [GEOGRAP…" at bounding box center [508, 237] width 751 height 452
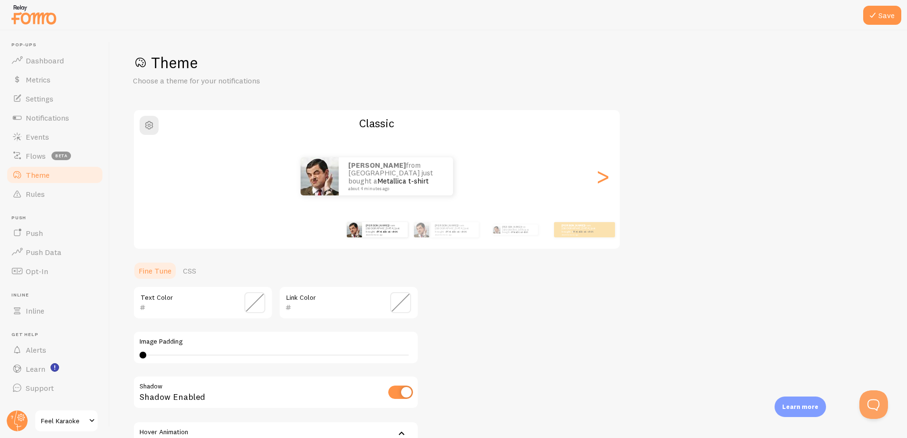
scroll to position [0, 0]
click at [451, 225] on div "[PERSON_NAME] from [GEOGRAPHIC_DATA] just bought a Metallica t-shirt about 4 mi…" at bounding box center [455, 230] width 48 height 15
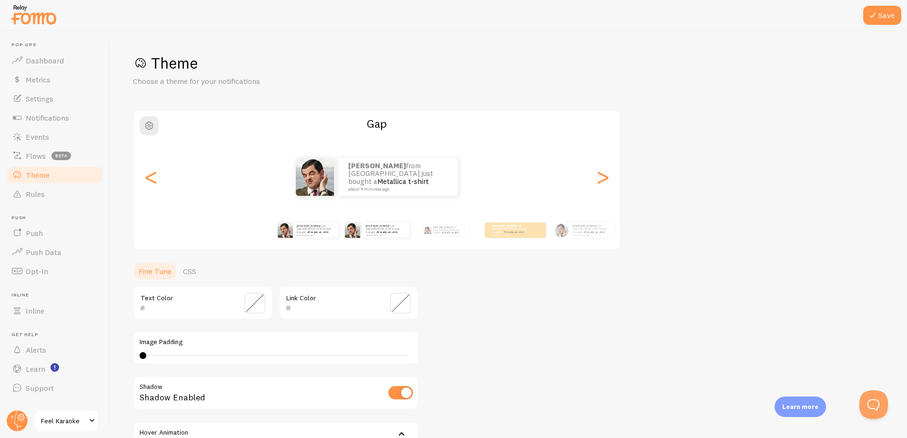
click at [317, 238] on div "[PERSON_NAME] from [GEOGRAPHIC_DATA] just bought a Metallica t-shirt about 4 mi…" at bounding box center [307, 230] width 61 height 27
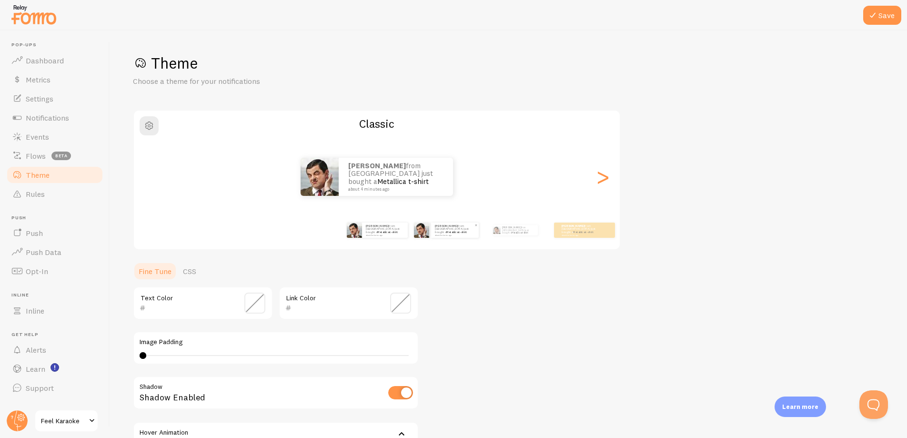
click at [451, 235] on div "[PERSON_NAME] from [GEOGRAPHIC_DATA] just bought a Metallica t-shirt about 4 mi…" at bounding box center [455, 230] width 48 height 15
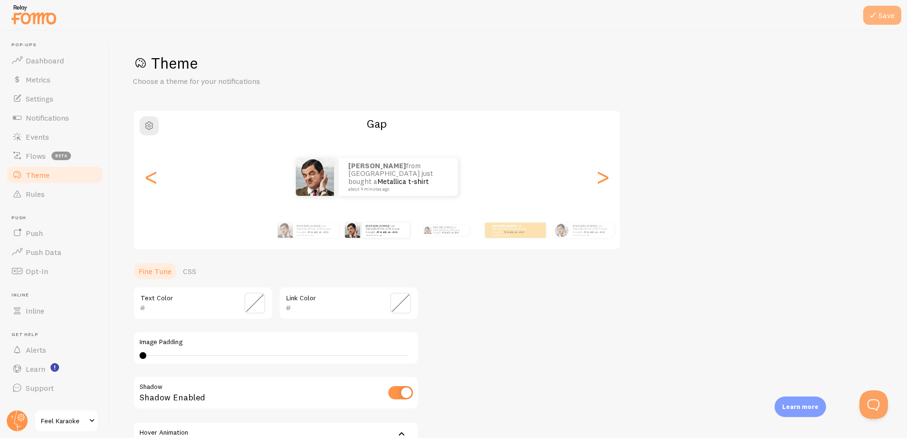
click at [879, 14] on button "Save" at bounding box center [882, 15] width 38 height 19
click at [304, 223] on div "[PERSON_NAME] from [GEOGRAPHIC_DATA] just bought a Metallica t-shirt about 4 mi…" at bounding box center [316, 230] width 46 height 15
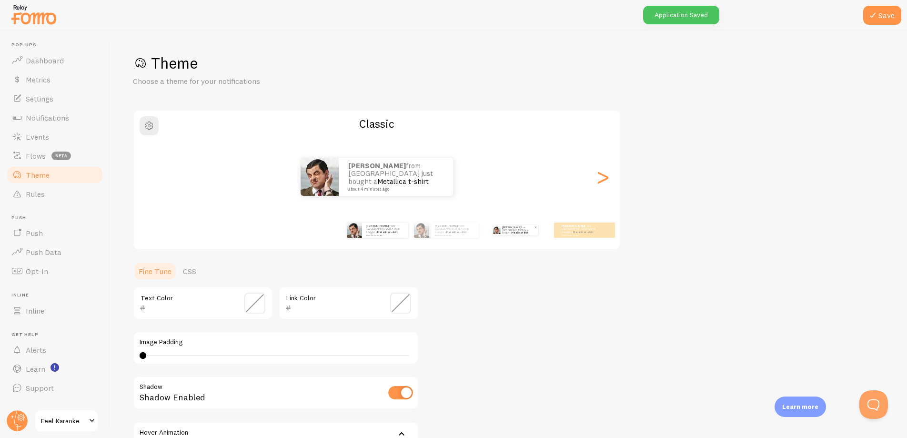
click at [516, 227] on p "[PERSON_NAME] from [GEOGRAPHIC_DATA] just bought a Metallica t-shirt about 4 mi…" at bounding box center [518, 230] width 32 height 10
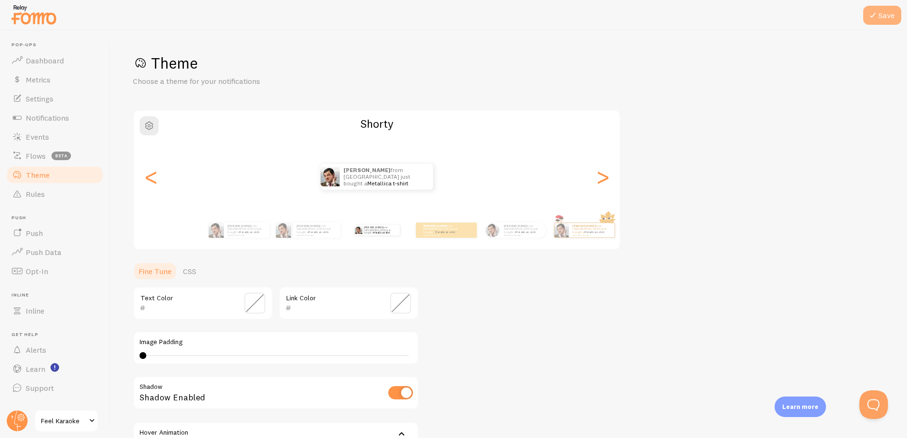
click at [886, 16] on button "Save" at bounding box center [882, 15] width 38 height 19
click at [886, 15] on button "Save" at bounding box center [882, 15] width 38 height 19
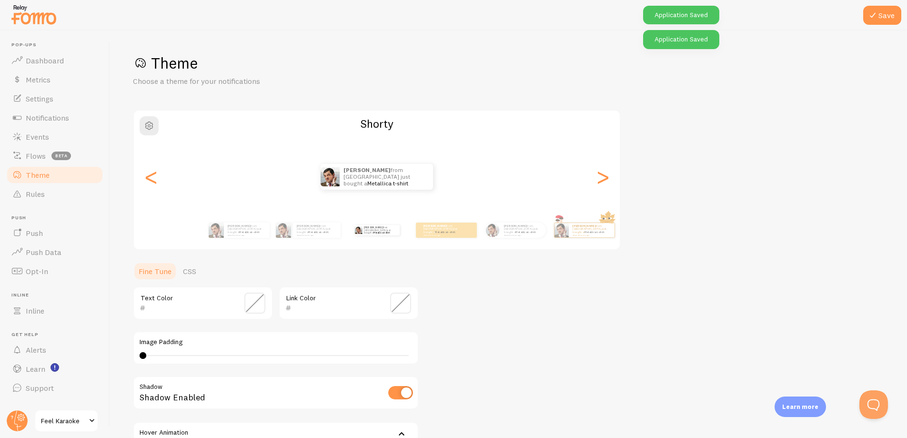
click at [519, 334] on div "Theme Choose a theme for your notifications [PERSON_NAME] from [GEOGRAPHIC_DATA…" at bounding box center [508, 279] width 751 height 452
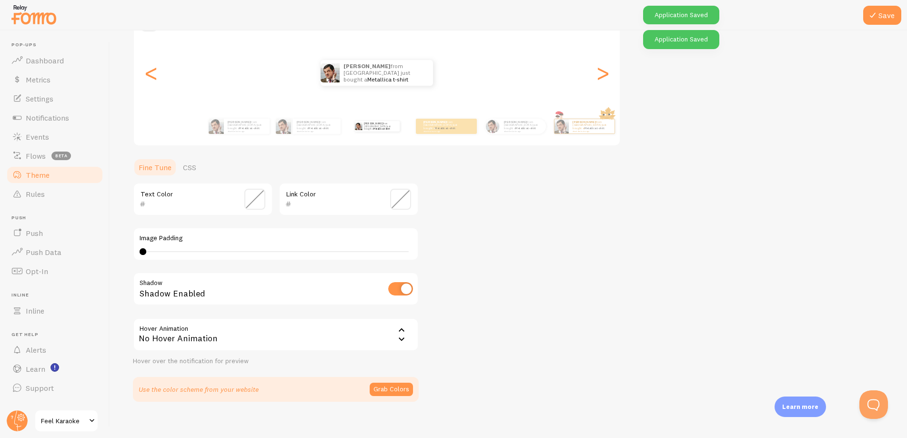
scroll to position [113, 0]
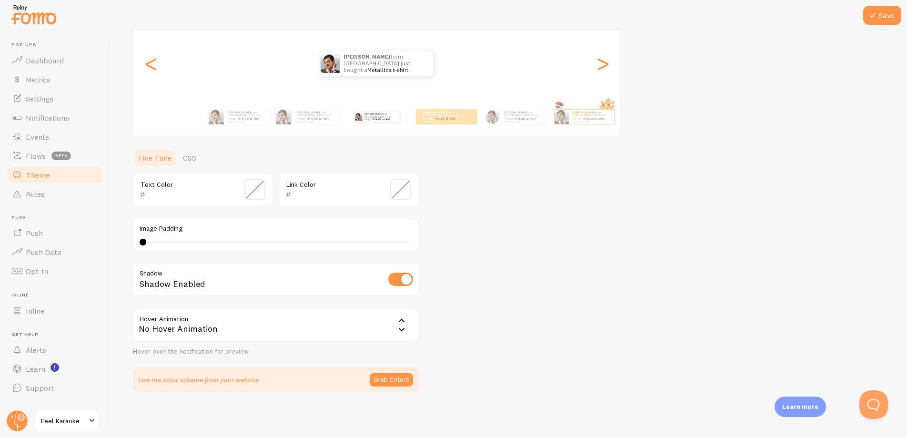
click at [541, 300] on div "Theme Choose a theme for your notifications [PERSON_NAME] from [GEOGRAPHIC_DATA…" at bounding box center [508, 166] width 751 height 452
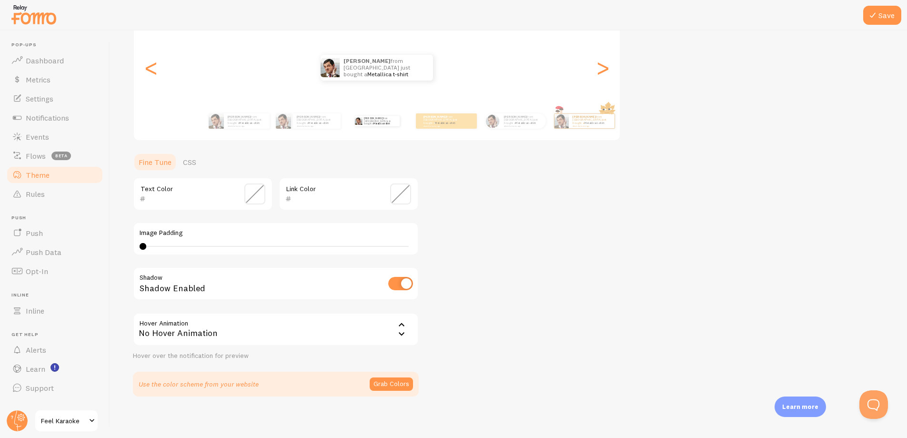
scroll to position [108, 0]
click at [251, 196] on span at bounding box center [254, 194] width 21 height 21
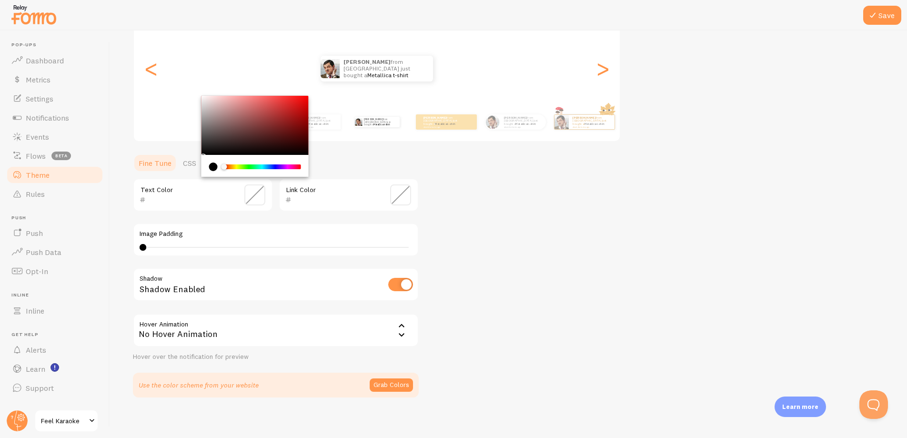
click at [210, 164] on div "current color is #000000" at bounding box center [213, 166] width 9 height 9
click at [212, 166] on div "current color is #000000" at bounding box center [213, 166] width 9 height 9
click at [212, 167] on div "current color is #000000" at bounding box center [213, 166] width 9 height 9
click at [549, 263] on div "Theme Choose a theme for your notifications [PERSON_NAME] from [GEOGRAPHIC_DATA…" at bounding box center [508, 171] width 751 height 452
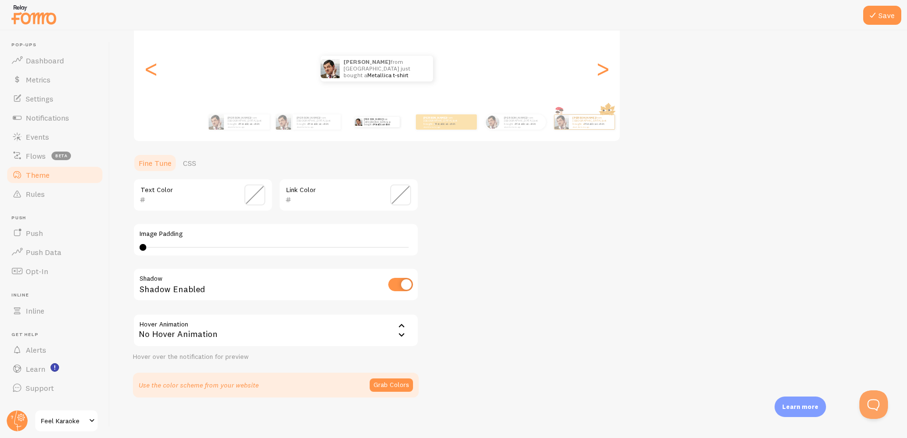
click at [549, 263] on div "Theme Choose a theme for your notifications [PERSON_NAME] from [GEOGRAPHIC_DATA…" at bounding box center [508, 171] width 751 height 452
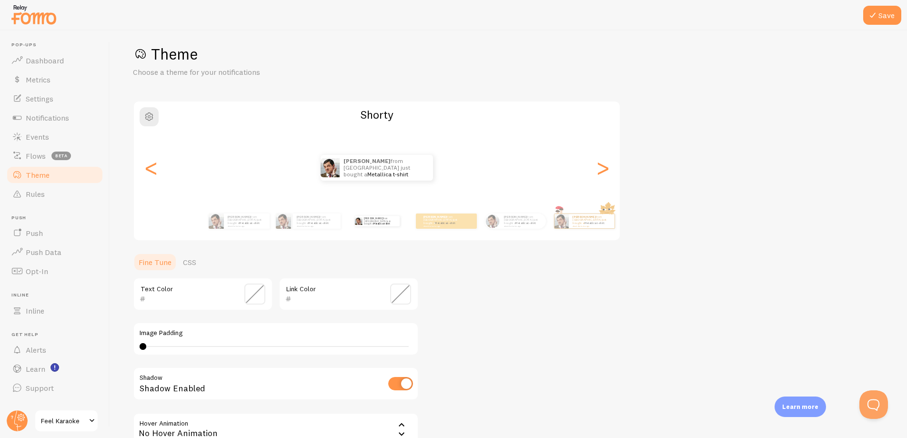
scroll to position [0, 0]
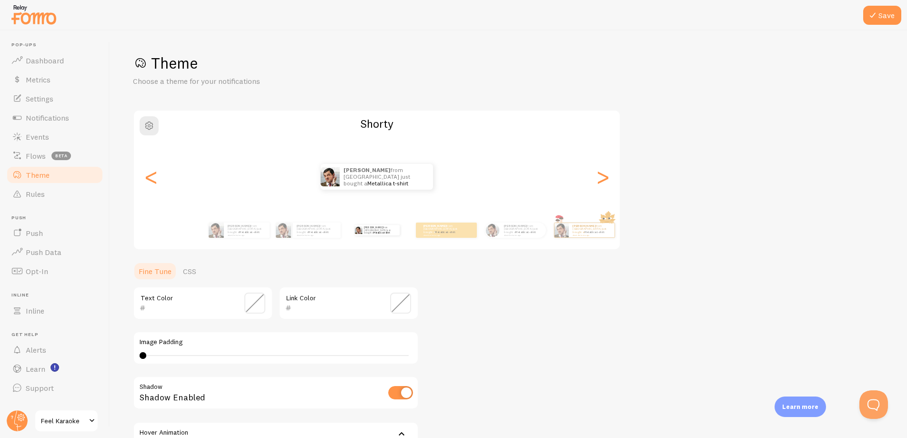
click at [412, 37] on div "Save Theme Choose a theme for your notifications [PERSON_NAME] from [GEOGRAPHIC…" at bounding box center [508, 233] width 797 height 407
click at [26, 10] on img at bounding box center [34, 14] width 48 height 24
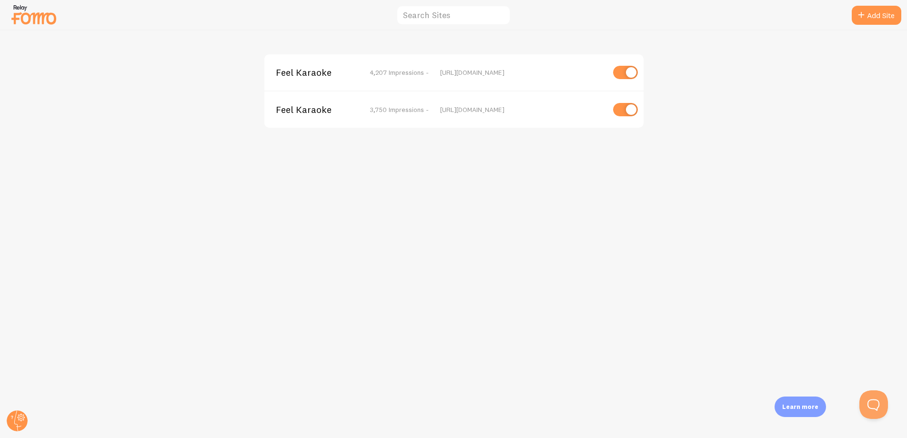
click at [455, 72] on div "[URL][DOMAIN_NAME]" at bounding box center [522, 72] width 164 height 9
click at [385, 74] on span "4,207 Impressions -" at bounding box center [399, 72] width 59 height 9
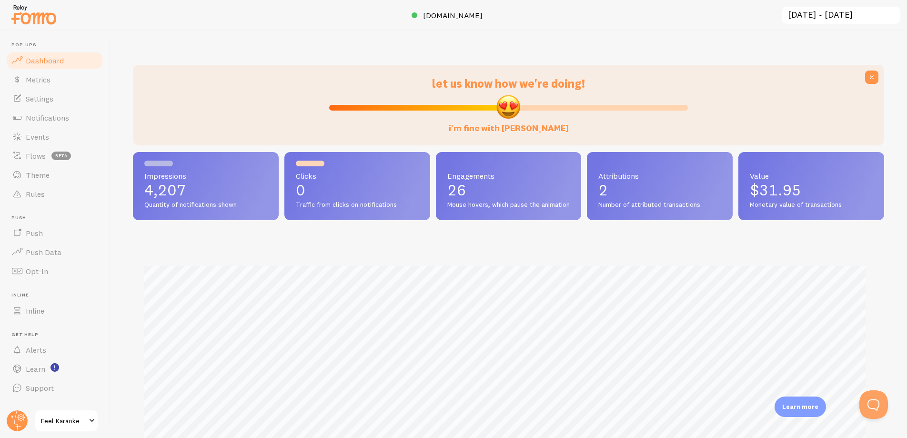
scroll to position [250, 744]
click at [36, 175] on span "Theme" at bounding box center [38, 175] width 24 height 10
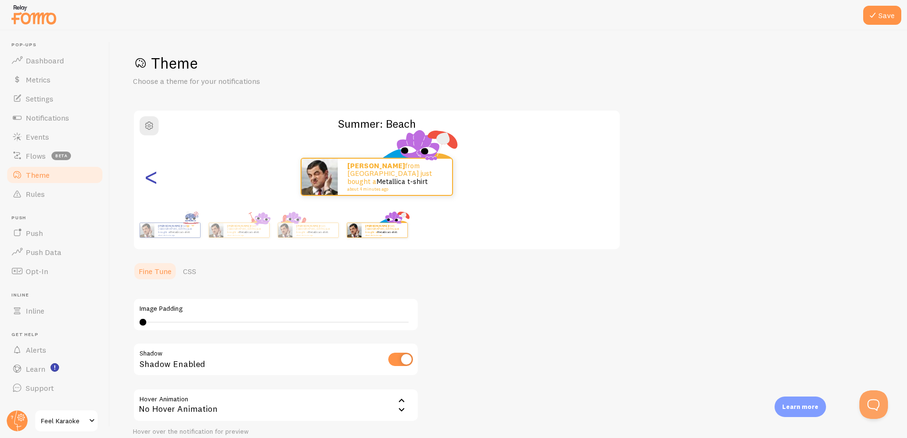
click at [152, 181] on div "<" at bounding box center [150, 176] width 11 height 69
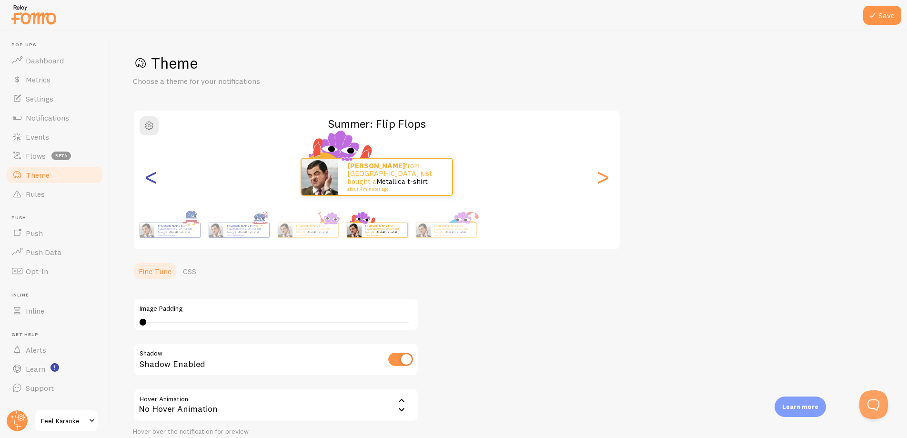
click at [152, 181] on div "<" at bounding box center [150, 176] width 11 height 69
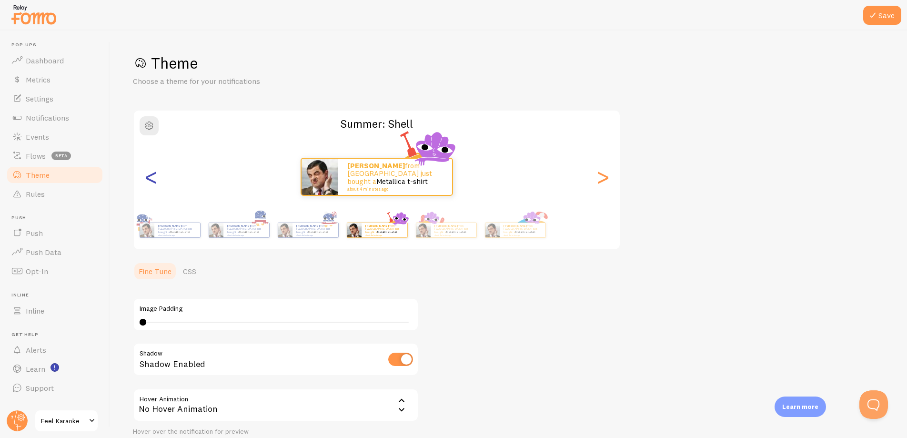
click at [152, 181] on div "<" at bounding box center [150, 176] width 11 height 69
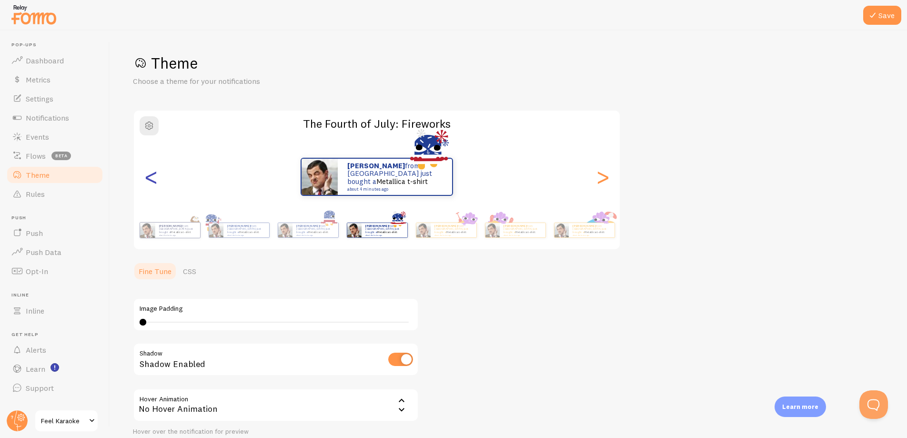
click at [152, 181] on div "<" at bounding box center [150, 176] width 11 height 69
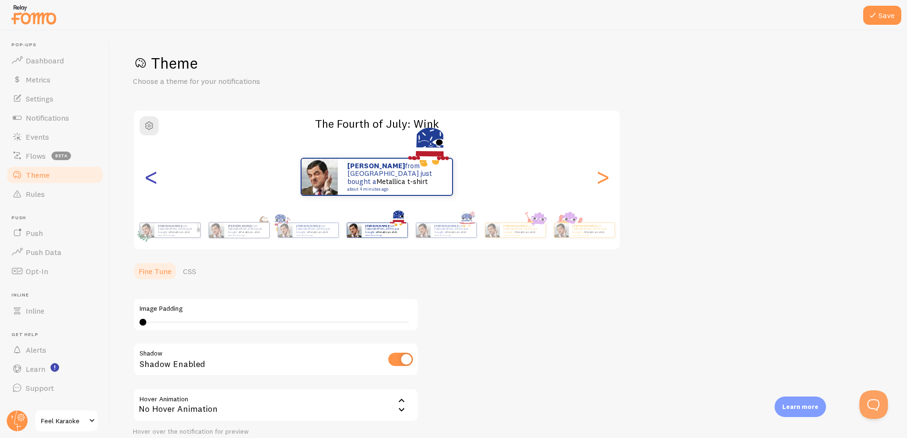
click at [152, 181] on div "<" at bounding box center [150, 176] width 11 height 69
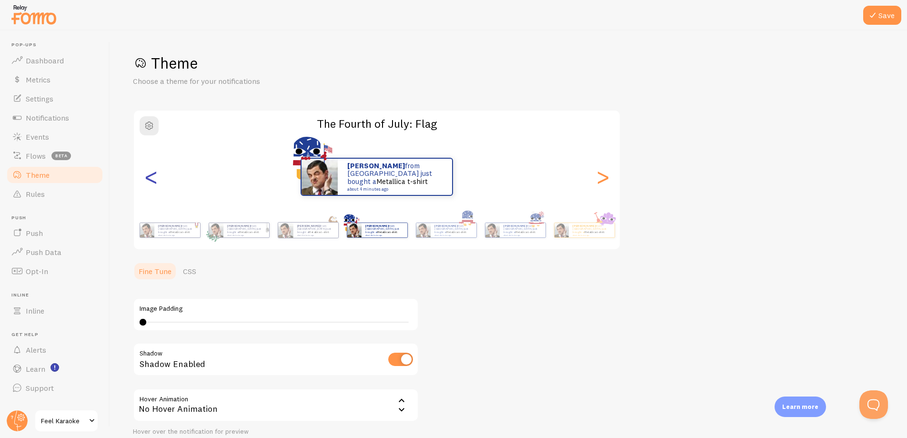
click at [152, 181] on div "<" at bounding box center [150, 176] width 11 height 69
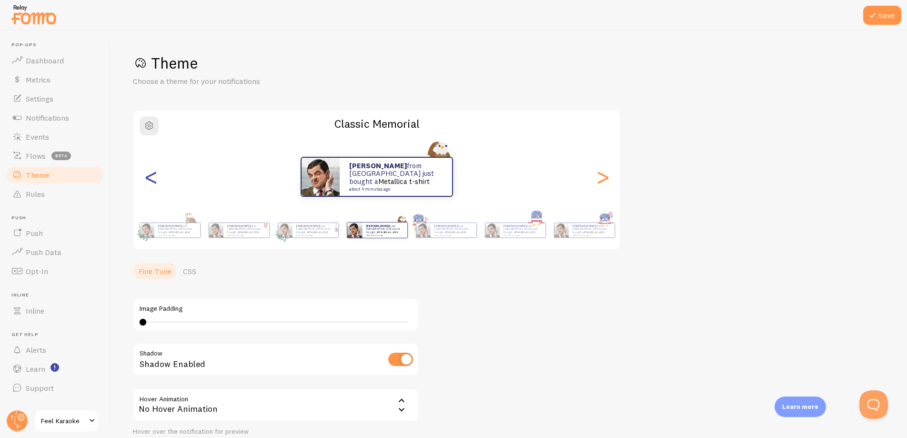
click at [152, 181] on div "<" at bounding box center [150, 176] width 11 height 69
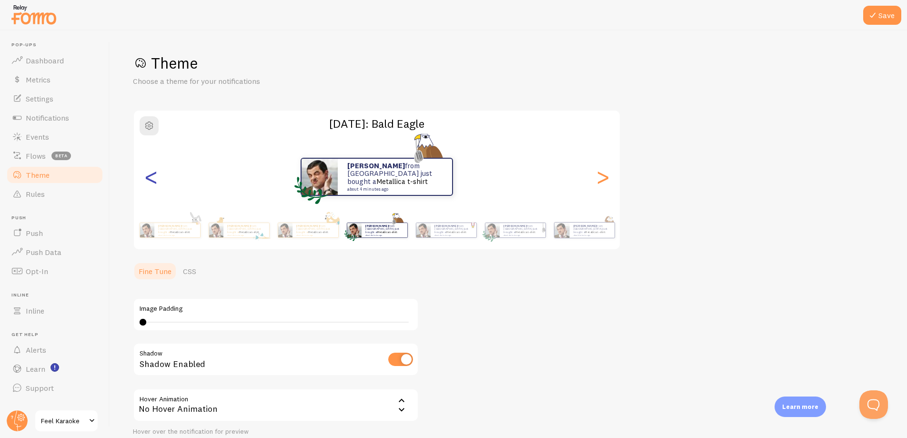
click at [152, 181] on div "<" at bounding box center [150, 176] width 11 height 69
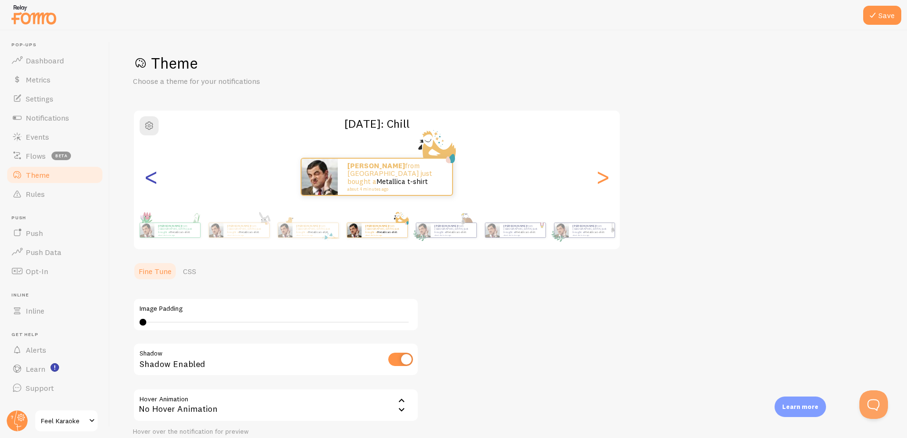
click at [152, 181] on div "<" at bounding box center [150, 176] width 11 height 69
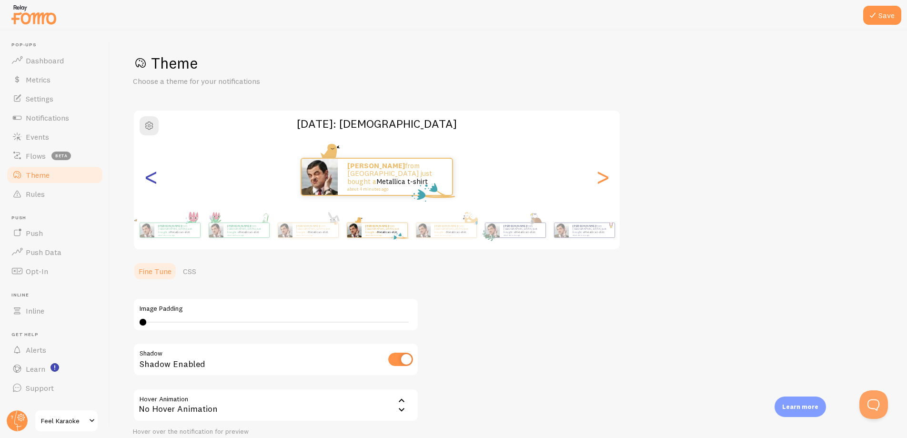
click at [152, 181] on div "<" at bounding box center [150, 176] width 11 height 69
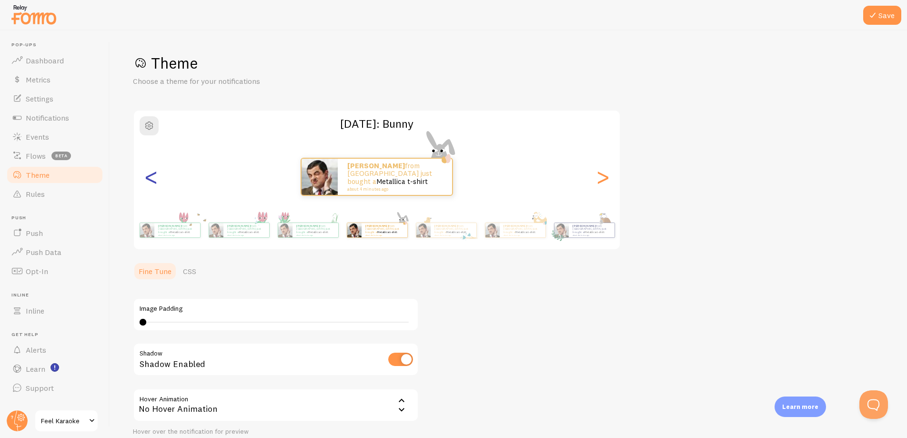
click at [152, 181] on div "<" at bounding box center [150, 176] width 11 height 69
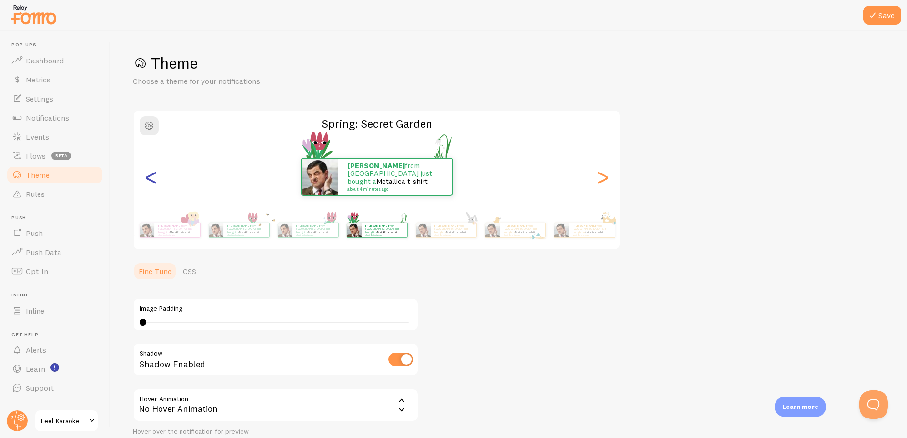
click at [152, 181] on div "<" at bounding box center [150, 176] width 11 height 69
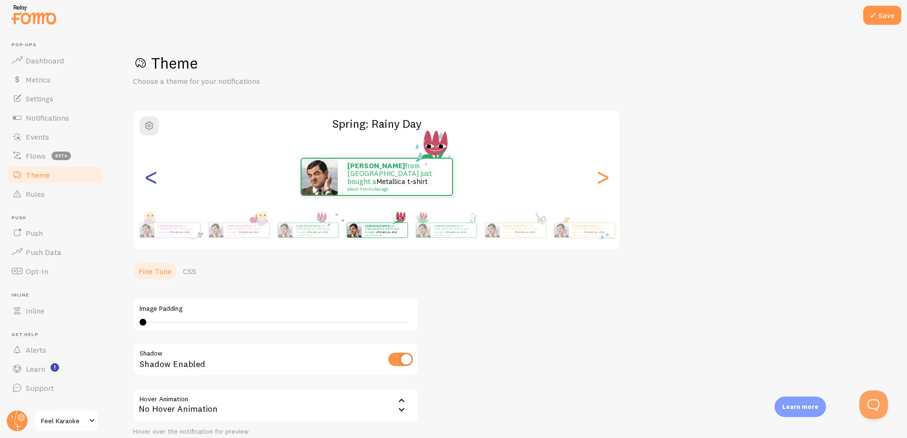
click at [152, 181] on div "<" at bounding box center [150, 176] width 11 height 69
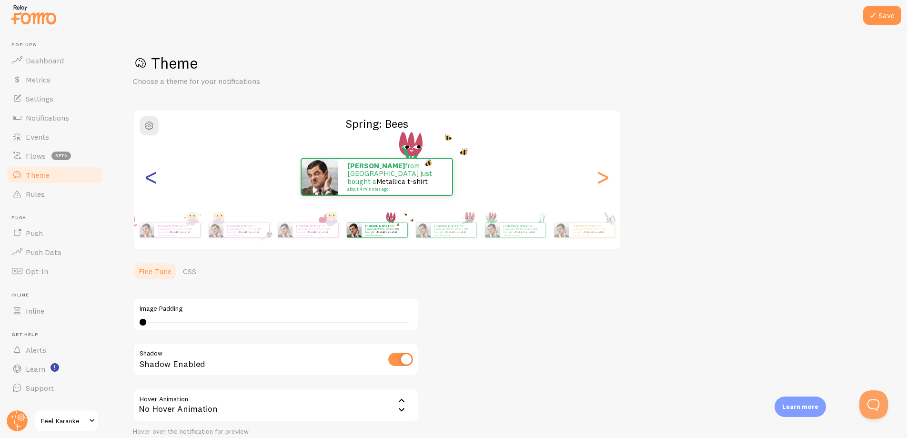
click at [152, 181] on div "<" at bounding box center [150, 176] width 11 height 69
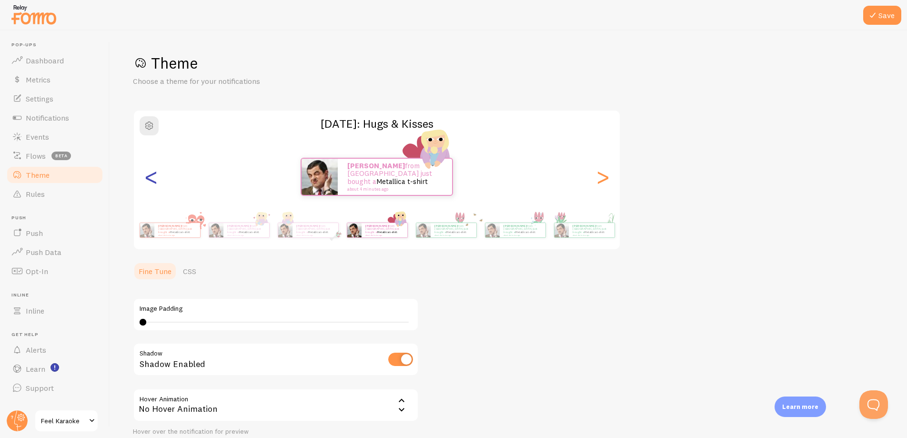
click at [152, 181] on div "<" at bounding box center [150, 176] width 11 height 69
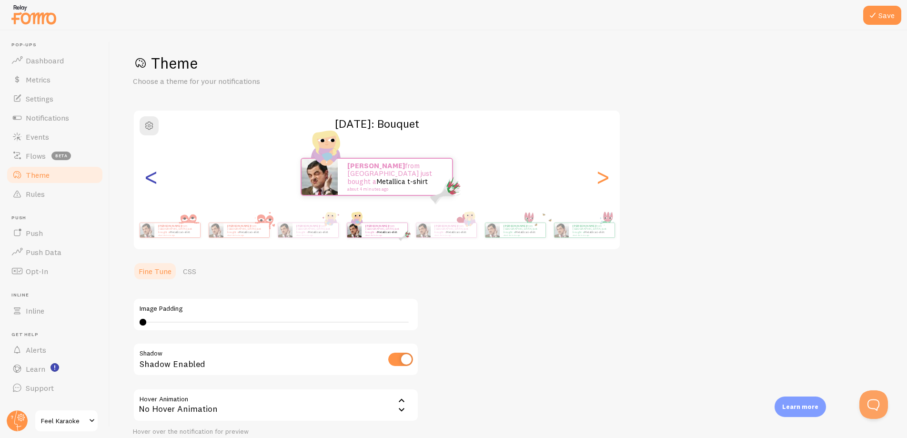
click at [152, 181] on div "<" at bounding box center [150, 176] width 11 height 69
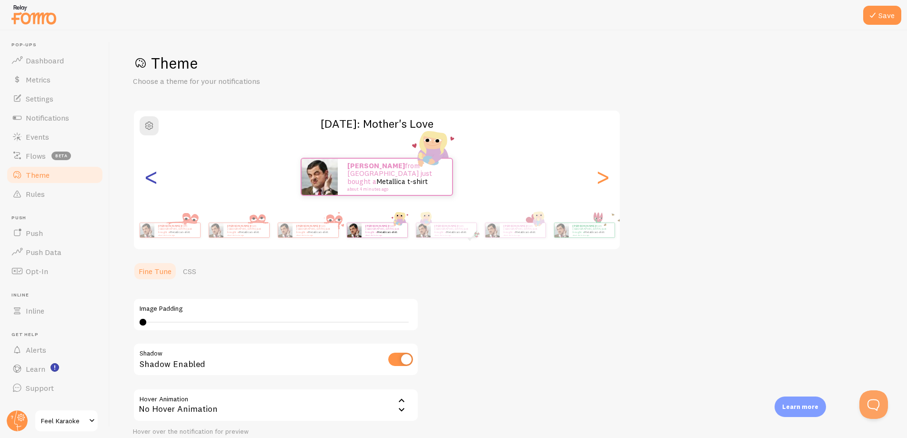
click at [152, 181] on div "<" at bounding box center [150, 176] width 11 height 69
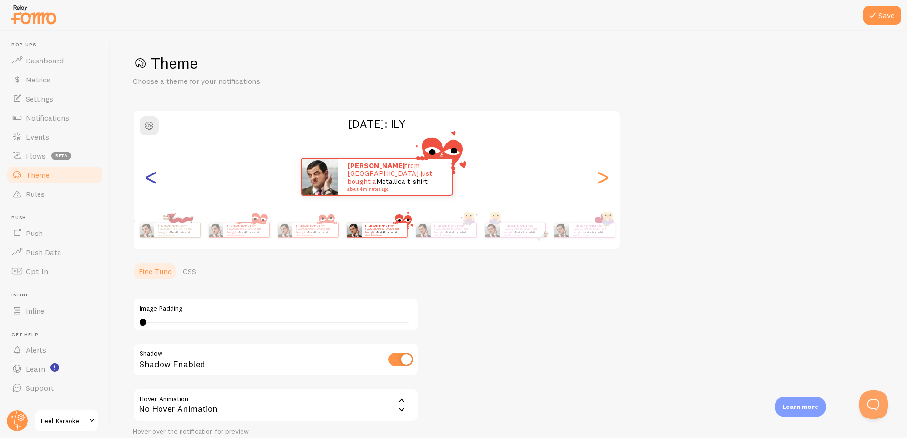
click at [152, 181] on div "<" at bounding box center [150, 176] width 11 height 69
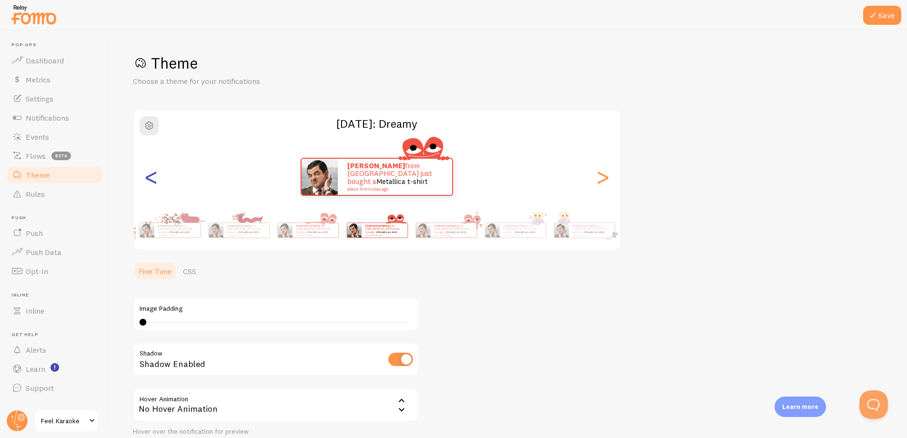
click at [152, 181] on div "<" at bounding box center [150, 176] width 11 height 69
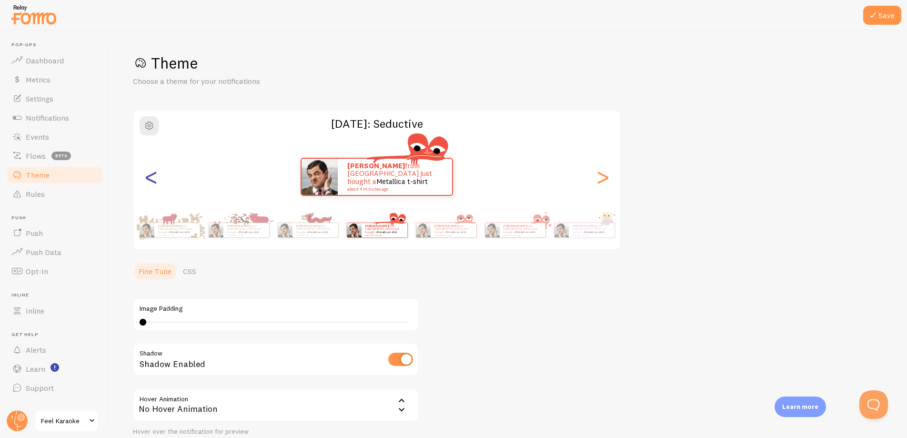
click at [152, 181] on div "<" at bounding box center [150, 176] width 11 height 69
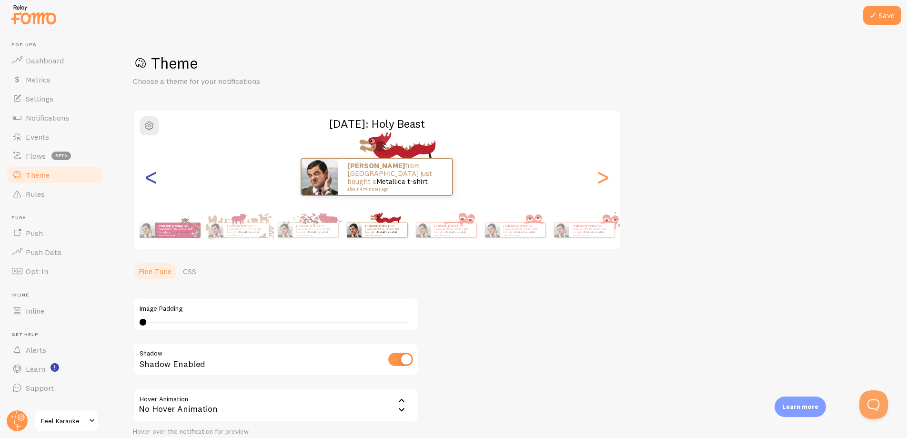
click at [152, 181] on div "<" at bounding box center [150, 176] width 11 height 69
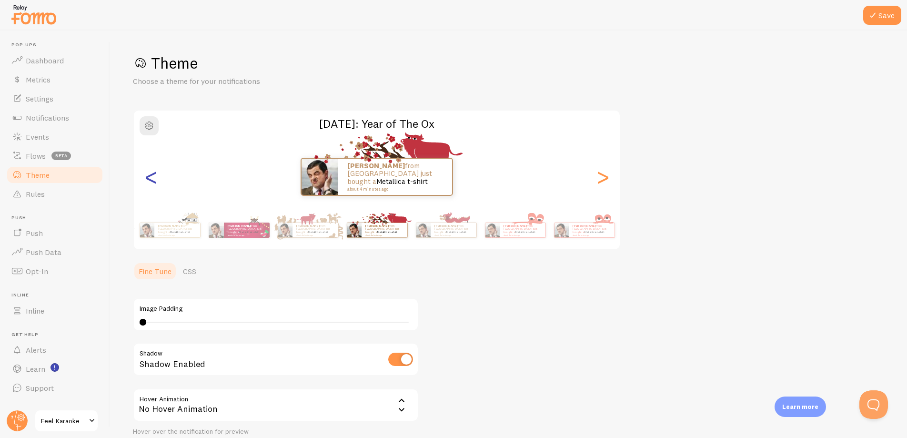
click at [152, 181] on div "<" at bounding box center [150, 176] width 11 height 69
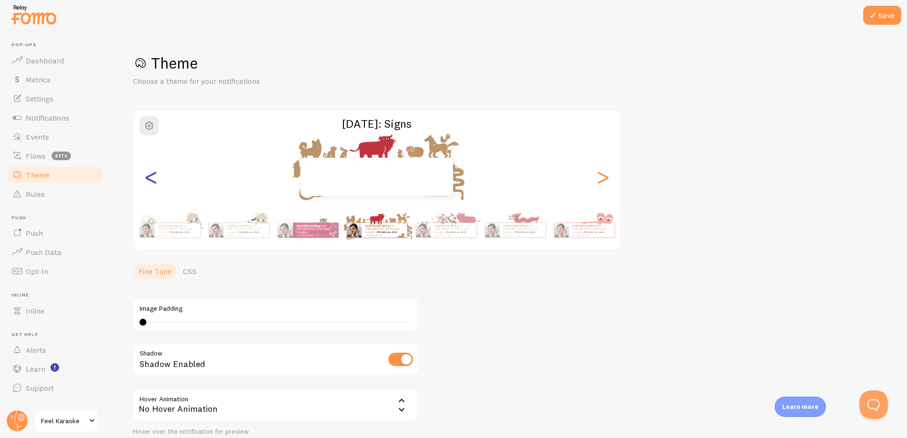
click at [152, 181] on div "<" at bounding box center [150, 176] width 11 height 69
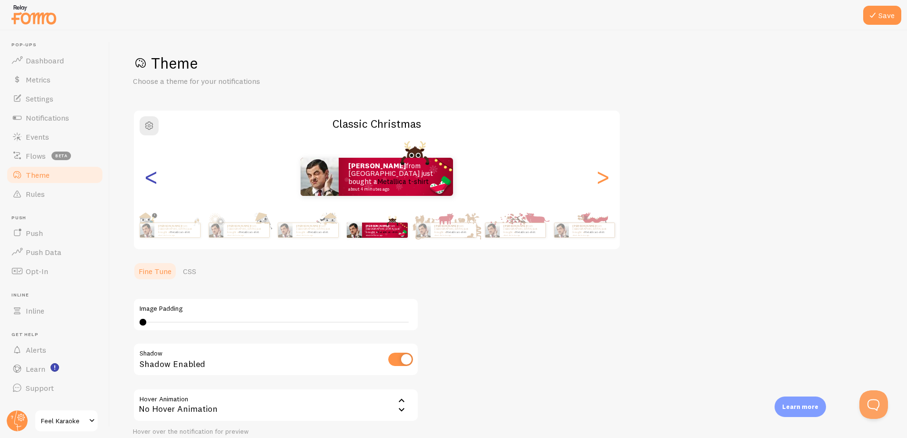
click at [152, 181] on div "<" at bounding box center [150, 176] width 11 height 69
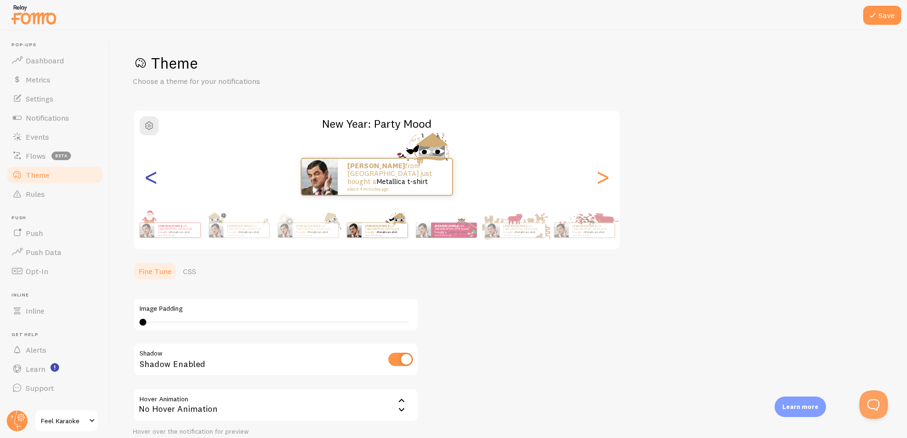
click at [152, 181] on div "<" at bounding box center [150, 176] width 11 height 69
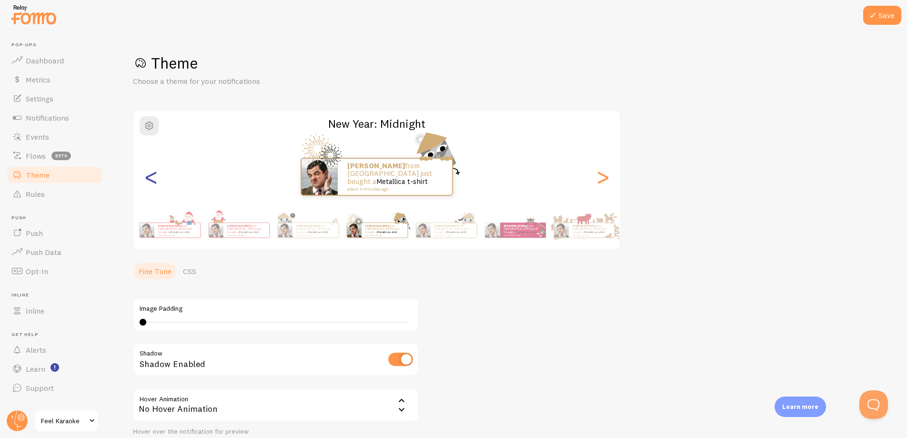
click at [152, 181] on div "<" at bounding box center [150, 176] width 11 height 69
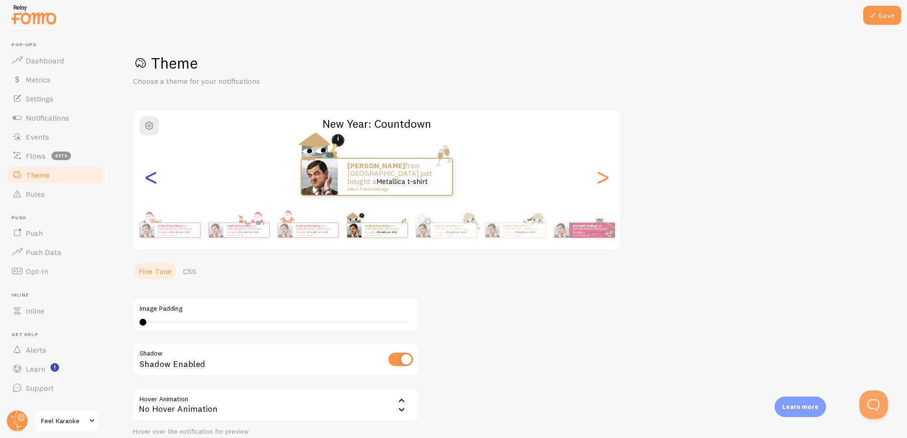
click at [152, 181] on div "<" at bounding box center [150, 176] width 11 height 69
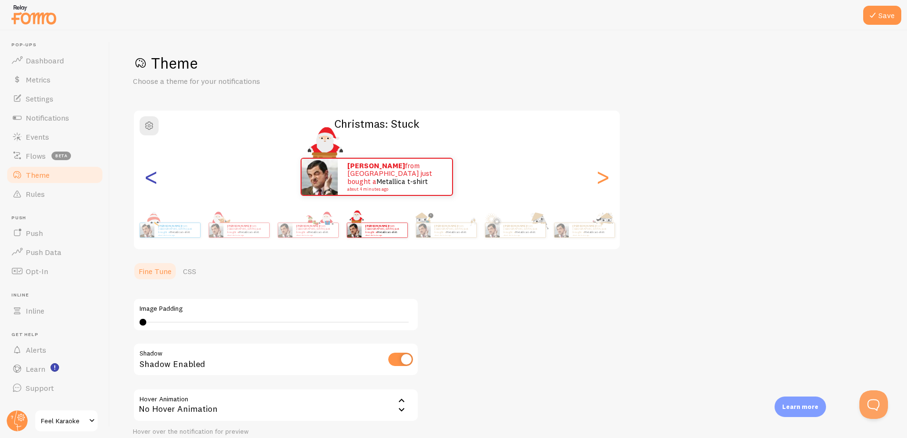
click at [152, 181] on div "<" at bounding box center [150, 176] width 11 height 69
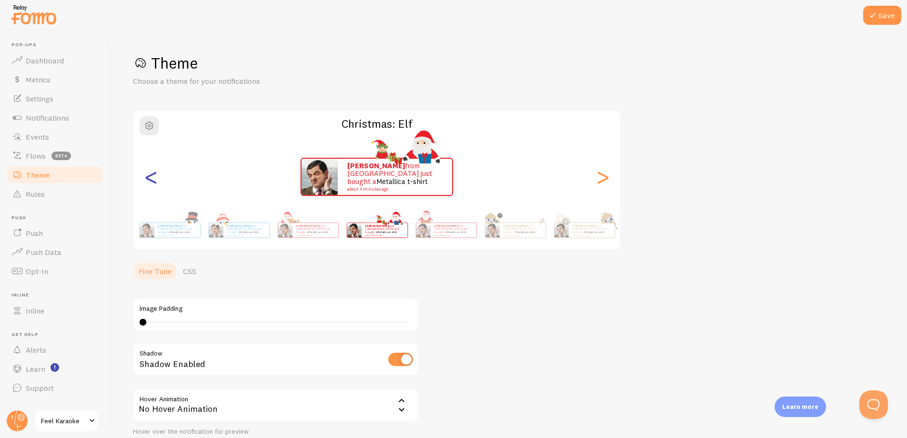
click at [152, 181] on div "<" at bounding box center [150, 176] width 11 height 69
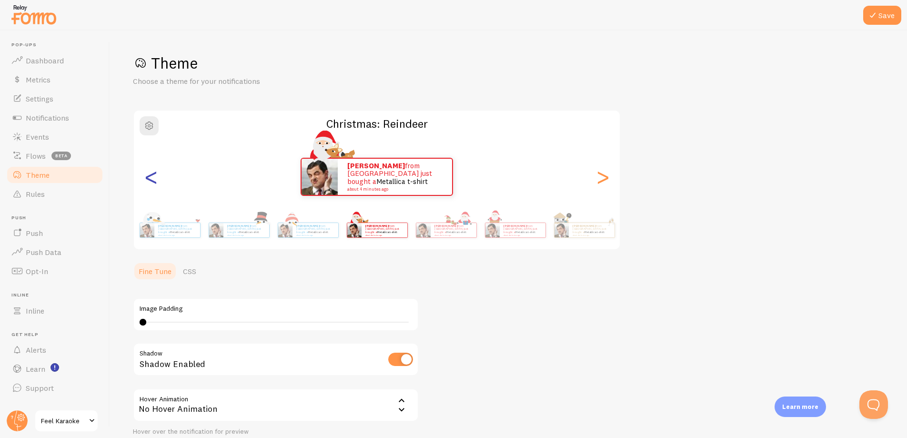
click at [152, 181] on div "<" at bounding box center [150, 176] width 11 height 69
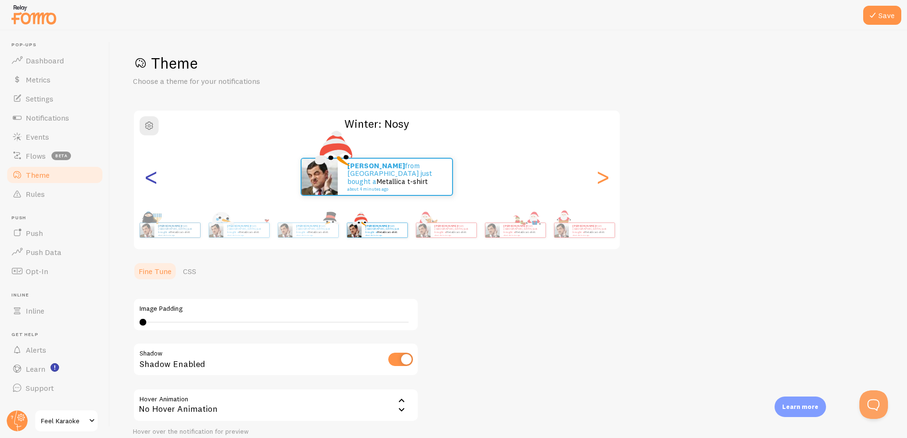
click at [152, 181] on div "<" at bounding box center [150, 176] width 11 height 69
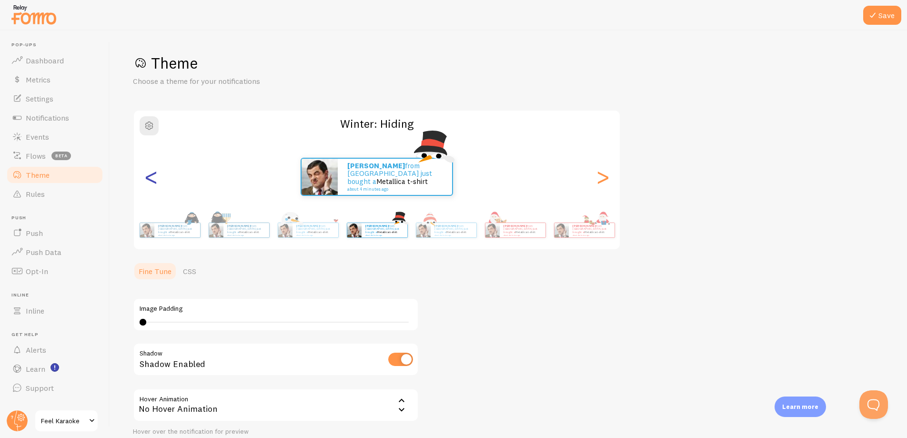
click at [152, 181] on div "<" at bounding box center [150, 176] width 11 height 69
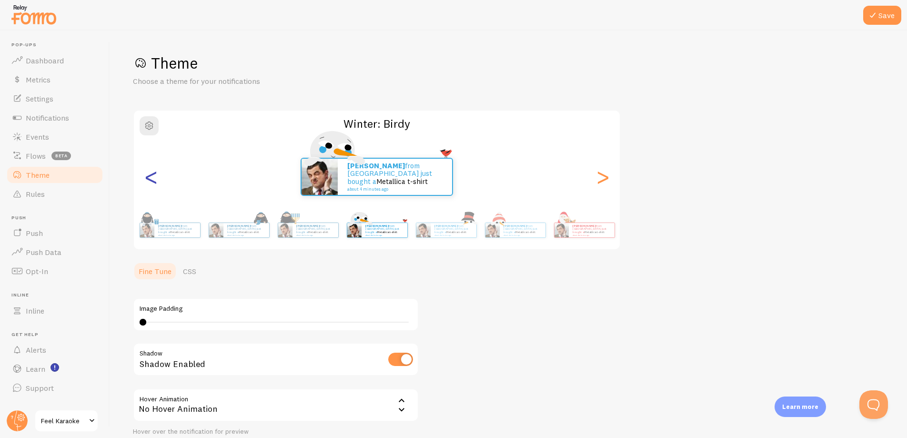
click at [152, 181] on div "<" at bounding box center [150, 176] width 11 height 69
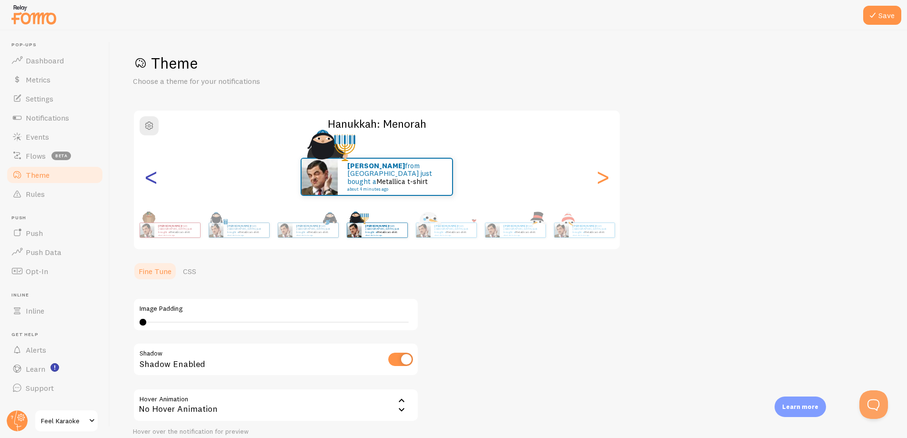
click at [152, 181] on div "<" at bounding box center [150, 176] width 11 height 69
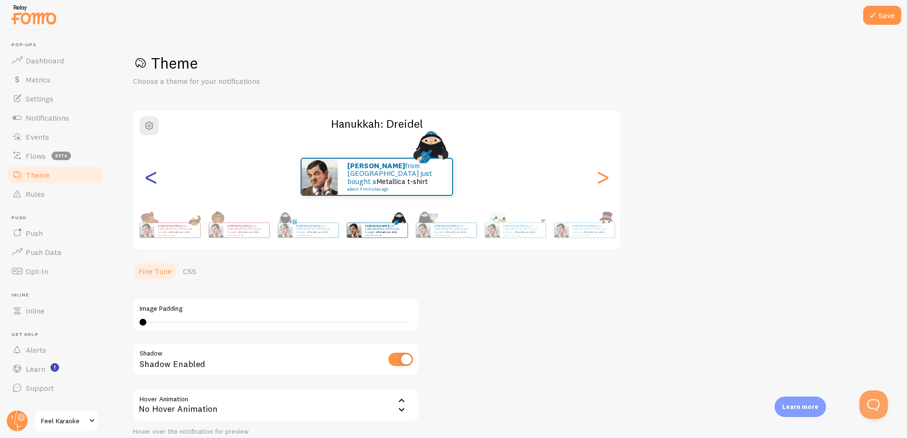
click at [152, 181] on div "<" at bounding box center [150, 176] width 11 height 69
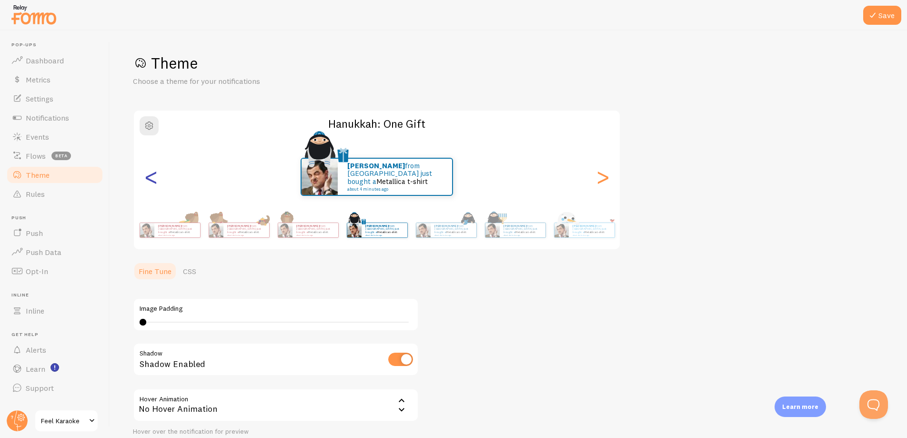
click at [152, 181] on div "<" at bounding box center [150, 176] width 11 height 69
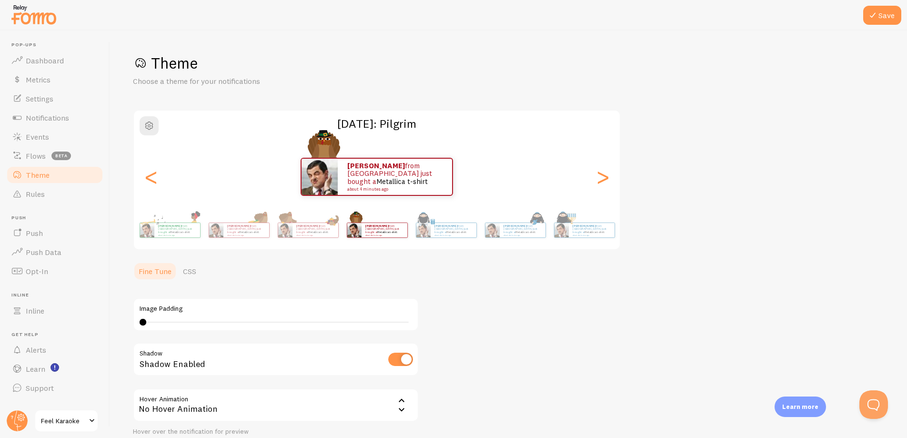
click at [676, 88] on div "Theme Choose a theme for your notifications [DATE]: [PERSON_NAME] from [GEOGRAP…" at bounding box center [508, 262] width 751 height 419
click at [694, 136] on div "Theme Choose a theme for your notifications [DATE]: [PERSON_NAME] from [GEOGRAP…" at bounding box center [508, 262] width 751 height 419
click at [707, 157] on div "Theme Choose a theme for your notifications [DATE]: [PERSON_NAME] from [GEOGRAP…" at bounding box center [508, 262] width 751 height 419
click at [152, 178] on div "<" at bounding box center [150, 176] width 11 height 69
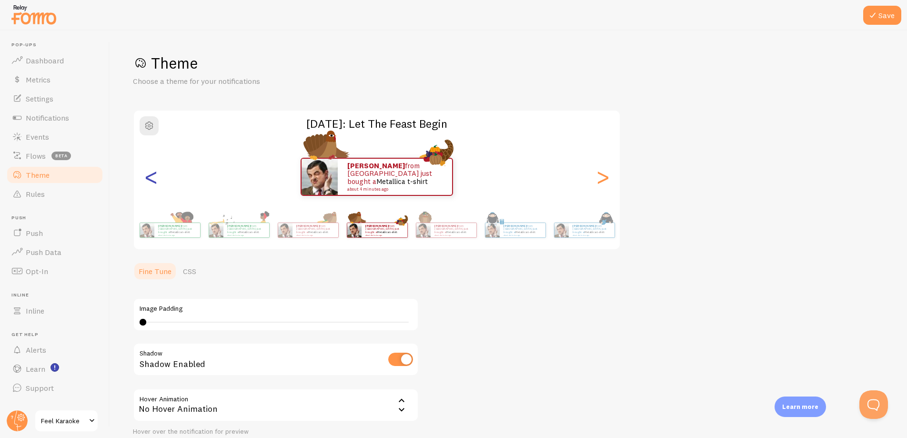
click at [152, 178] on div "<" at bounding box center [150, 176] width 11 height 69
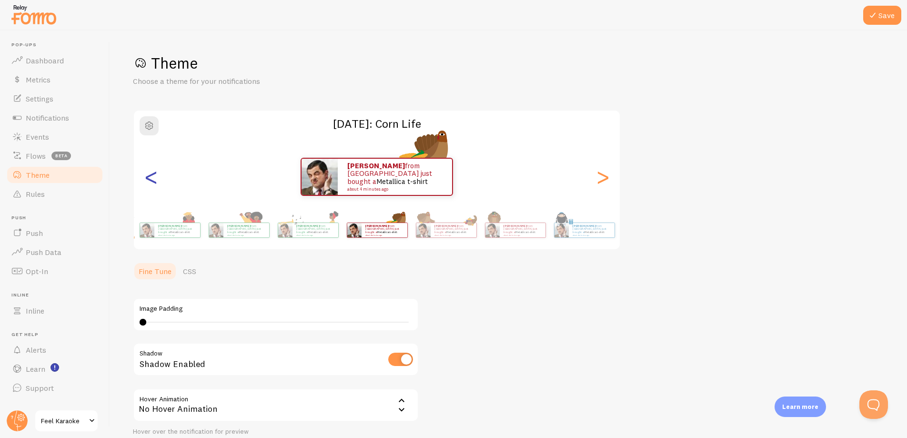
click at [152, 178] on div "<" at bounding box center [150, 176] width 11 height 69
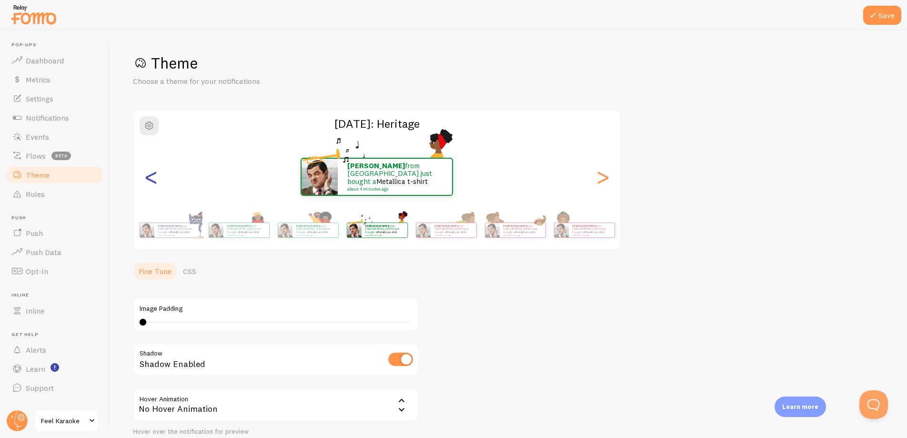
click at [152, 178] on div "<" at bounding box center [150, 176] width 11 height 69
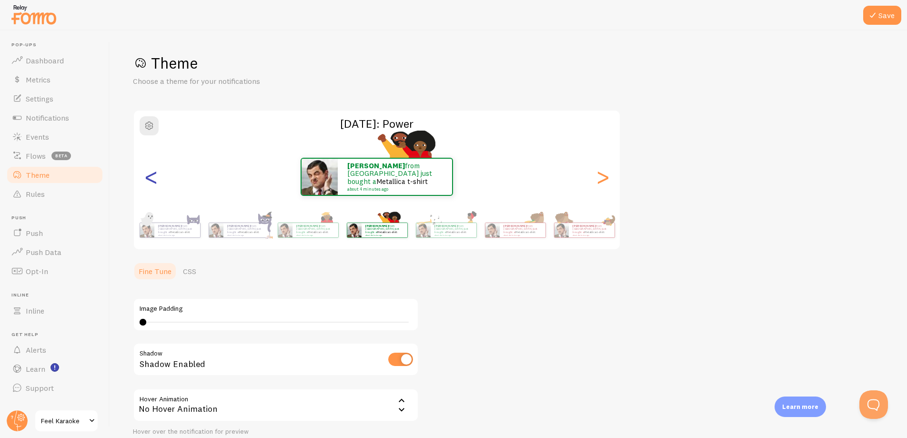
click at [152, 178] on div "<" at bounding box center [150, 176] width 11 height 69
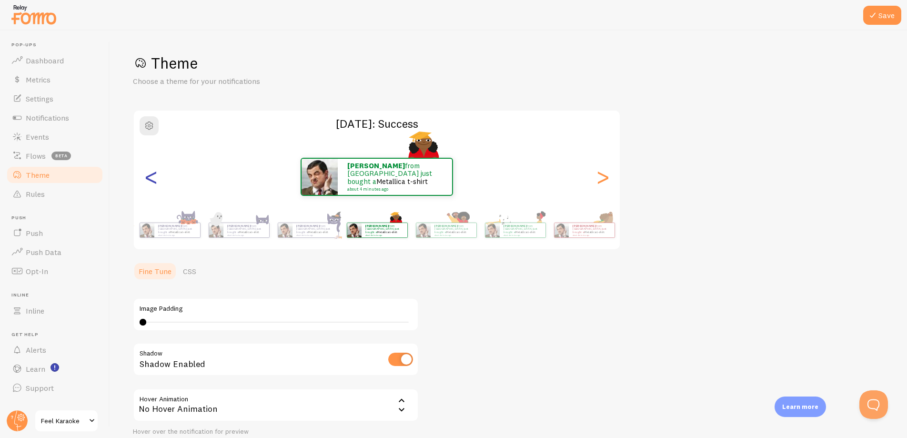
click at [152, 178] on div "<" at bounding box center [150, 176] width 11 height 69
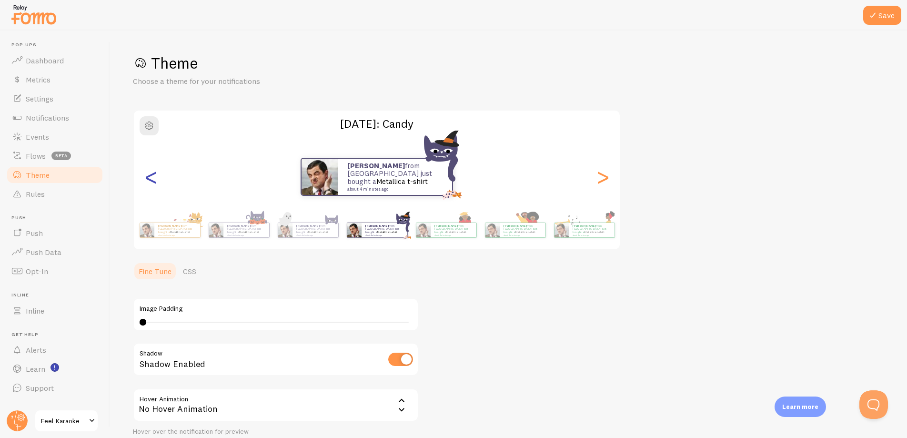
click at [152, 178] on div "<" at bounding box center [150, 176] width 11 height 69
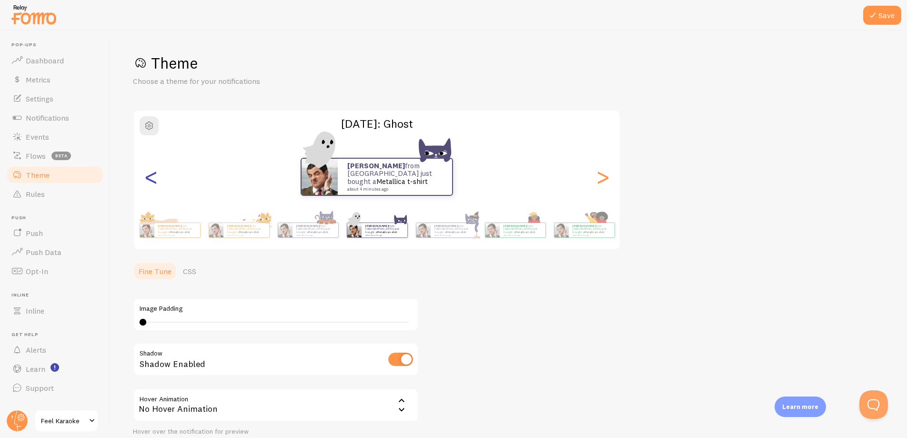
click at [152, 178] on div "<" at bounding box center [150, 176] width 11 height 69
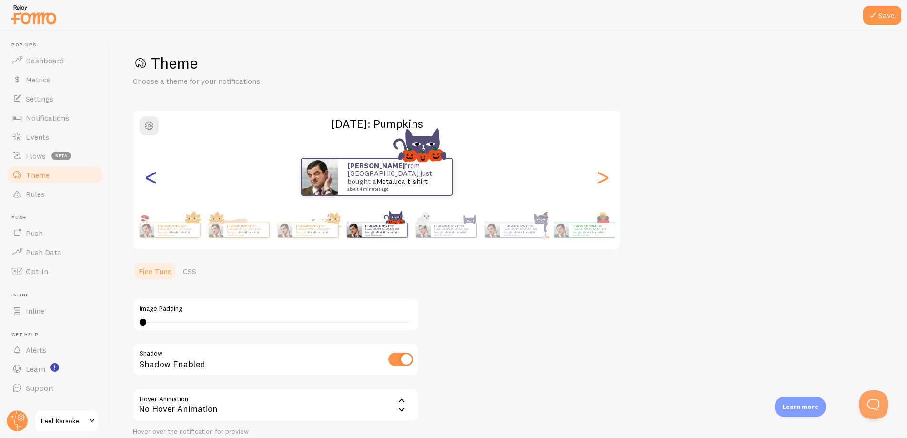
click at [152, 178] on div "<" at bounding box center [150, 176] width 11 height 69
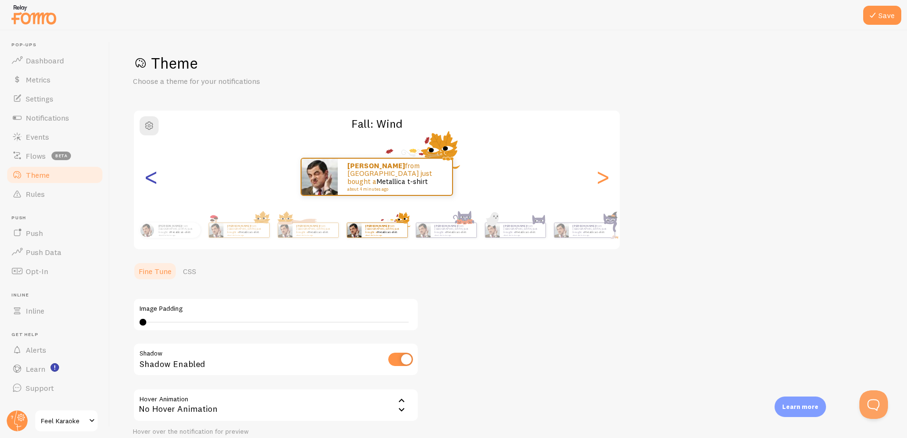
click at [152, 178] on div "<" at bounding box center [150, 176] width 11 height 69
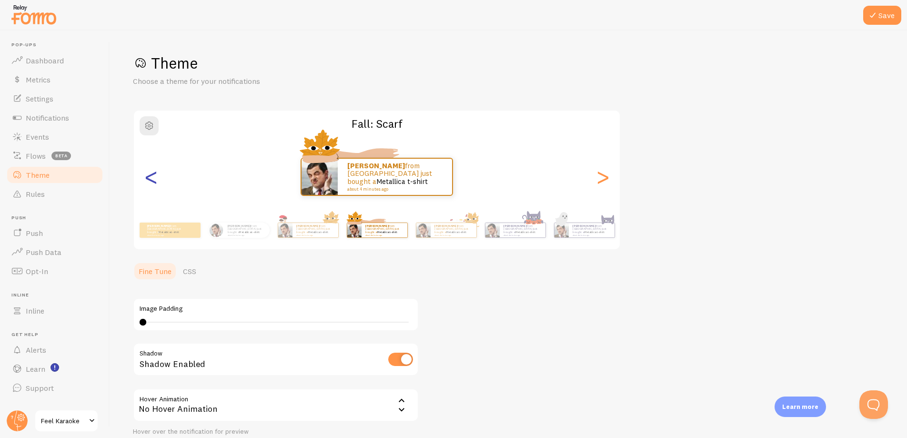
click at [152, 178] on div "<" at bounding box center [150, 176] width 11 height 69
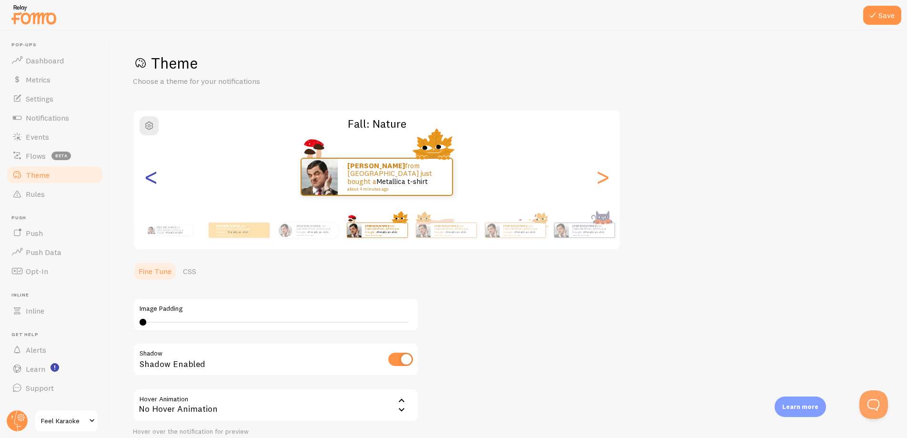
click at [152, 178] on div "<" at bounding box center [150, 176] width 11 height 69
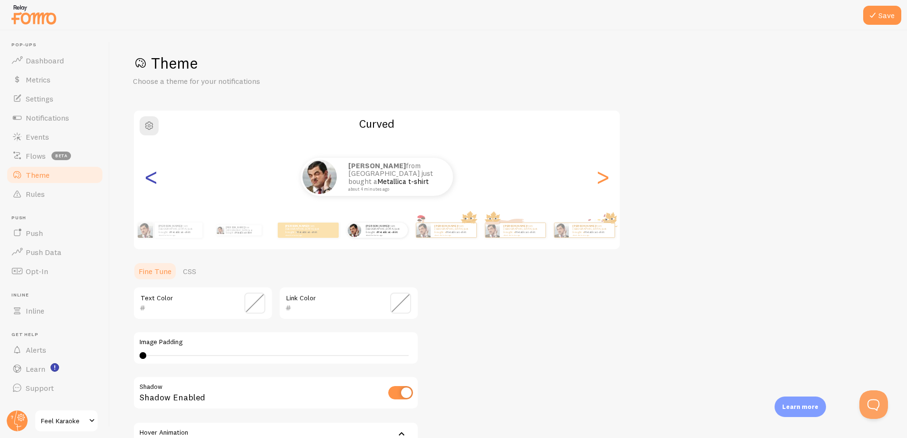
click at [152, 178] on div "<" at bounding box center [150, 176] width 11 height 69
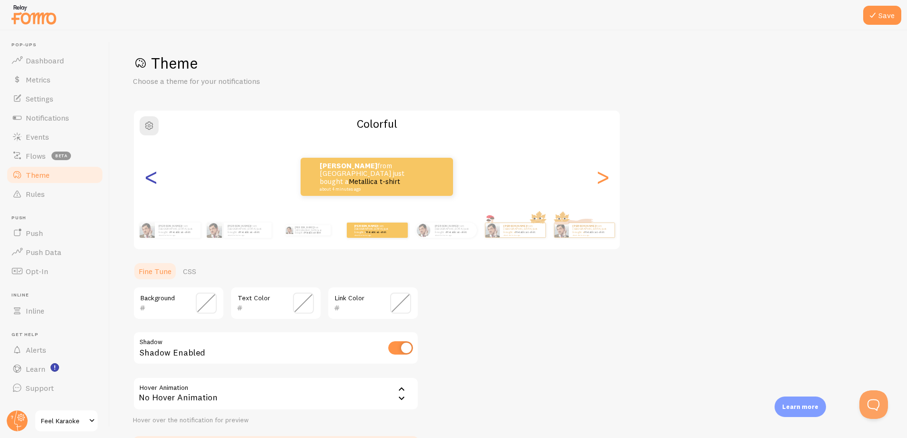
click at [152, 178] on div "<" at bounding box center [150, 176] width 11 height 69
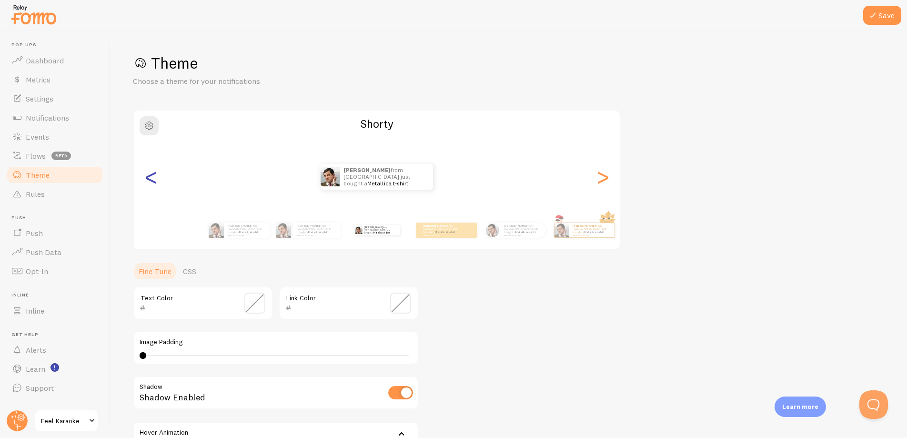
click at [152, 178] on div "<" at bounding box center [150, 176] width 11 height 69
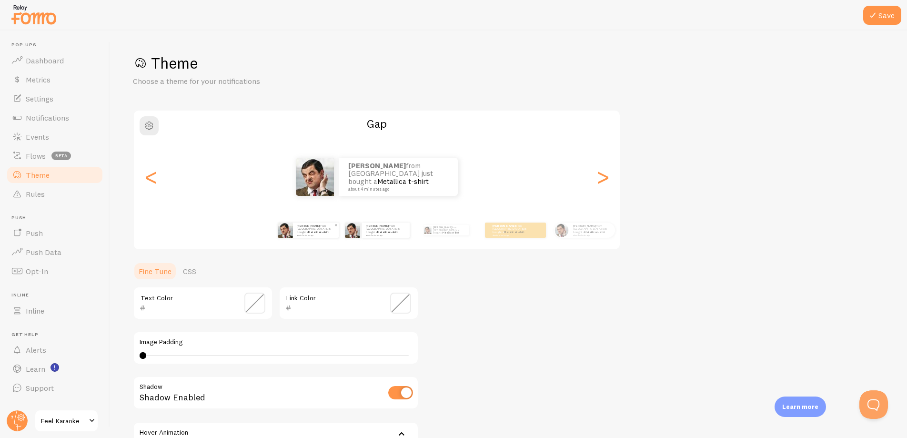
click at [307, 229] on p "[PERSON_NAME] from [GEOGRAPHIC_DATA] just bought a Metallica t-shirt about 4 mi…" at bounding box center [316, 230] width 38 height 12
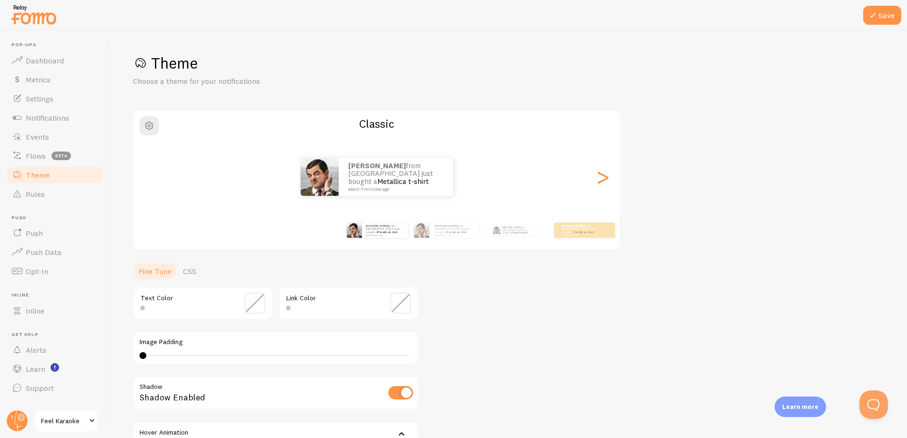
drag, startPoint x: 776, startPoint y: 82, endPoint x: 867, endPoint y: 26, distance: 106.6
click at [780, 75] on div "Theme Choose a theme for your notifications" at bounding box center [508, 69] width 751 height 33
click at [881, 20] on button "Save" at bounding box center [882, 15] width 38 height 19
click at [688, 91] on div "Theme Choose a theme for your notifications Classic [PERSON_NAME] from [GEOGRAP…" at bounding box center [508, 279] width 751 height 452
